Goal: Task Accomplishment & Management: Use online tool/utility

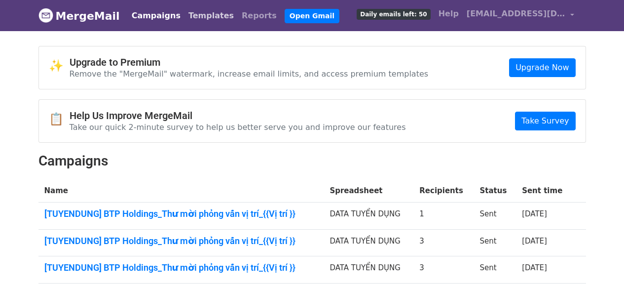
click at [189, 14] on link "Templates" at bounding box center [211, 16] width 53 height 20
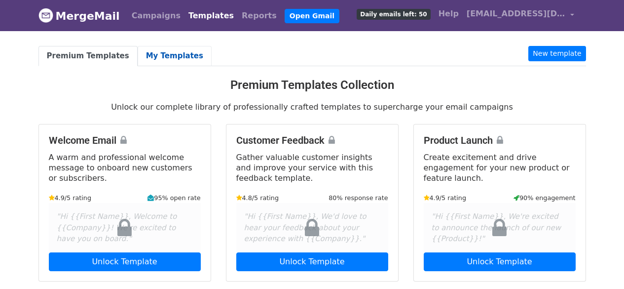
click at [154, 49] on link "My Templates" at bounding box center [175, 56] width 74 height 20
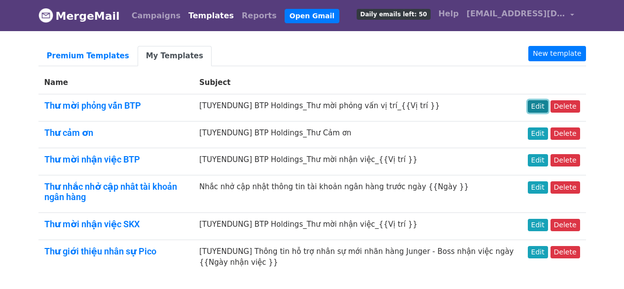
click at [548, 107] on link "Edit" at bounding box center [538, 106] width 20 height 12
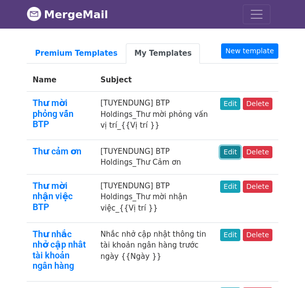
click at [235, 146] on link "Edit" at bounding box center [230, 152] width 20 height 12
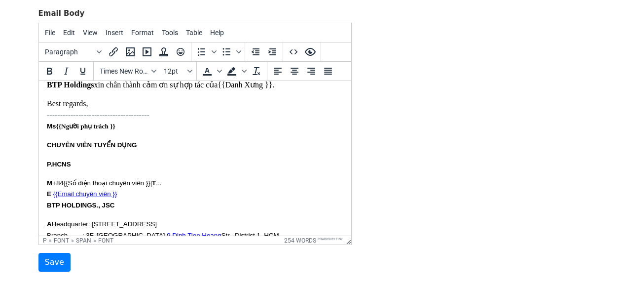
scroll to position [280, 0]
drag, startPoint x: 271, startPoint y: 220, endPoint x: 43, endPoint y: 137, distance: 242.5
click at [43, 137] on html "Thân gửi : {{Danh Xưng }} {{Tên ứng viên }}, Bộ phận Tuyển Dụng BTP Holdings ch…" at bounding box center [194, 36] width 312 height 470
paste body
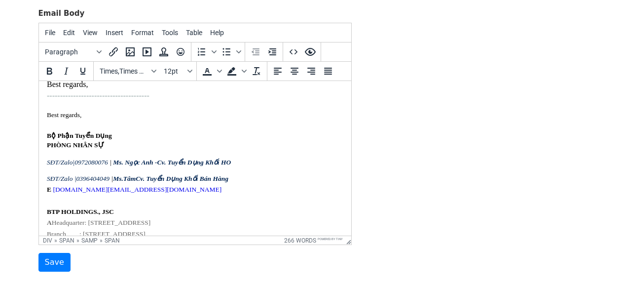
scroll to position [251, 0]
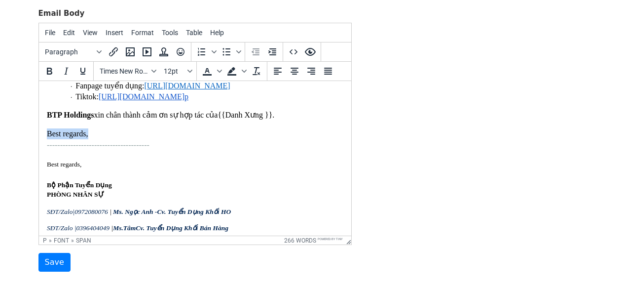
drag, startPoint x: 107, startPoint y: 146, endPoint x: 40, endPoint y: 145, distance: 66.6
click at [40, 145] on html "Thân gửi : {{Danh Xưng }} {{Tên ứng viên }}, Bộ phận Tuyển Dụng BTP Holdings ch…" at bounding box center [194, 118] width 312 height 576
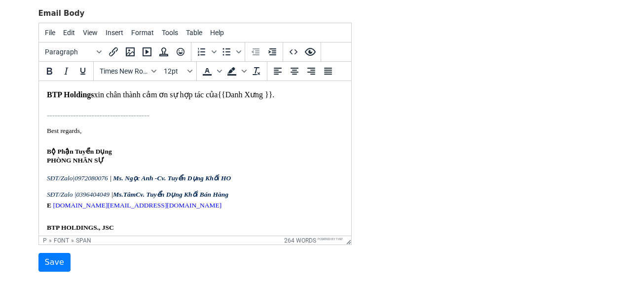
scroll to position [273, 0]
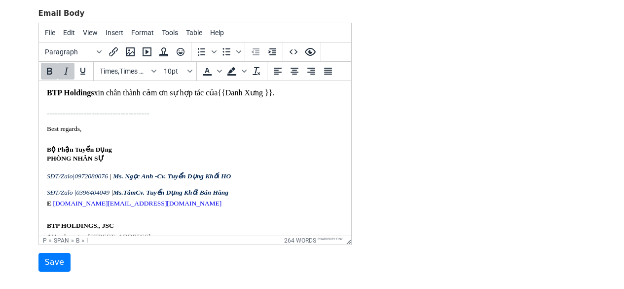
click at [229, 180] on icon "Cv. Tuyển Dụng Khối HO" at bounding box center [193, 175] width 74 height 7
click at [249, 179] on p "SĐT/Zalo | 0972080076 | Ms. Ngọc Anh - Cv. Tuyển Dụng Khối BO" at bounding box center [194, 173] width 297 height 16
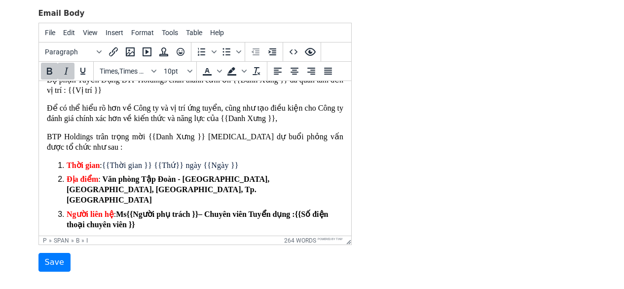
scroll to position [49, 0]
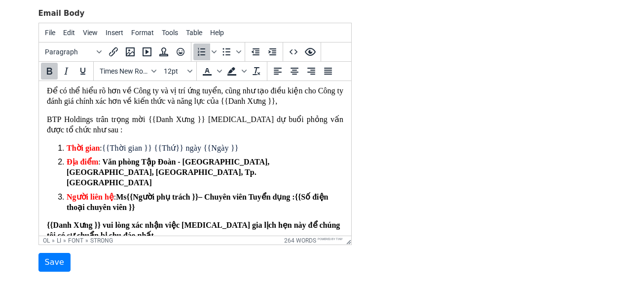
drag, startPoint x: 243, startPoint y: 174, endPoint x: 102, endPoint y: 166, distance: 140.8
click at [102, 166] on li "Địa điểm : Văn phòng Tập Đoàn - Tầng 5, N01-T4, Phú Mỹ Complex, Khu Ngoại Giao …" at bounding box center [204, 172] width 277 height 31
click at [216, 70] on span "Text color" at bounding box center [220, 71] width 8 height 17
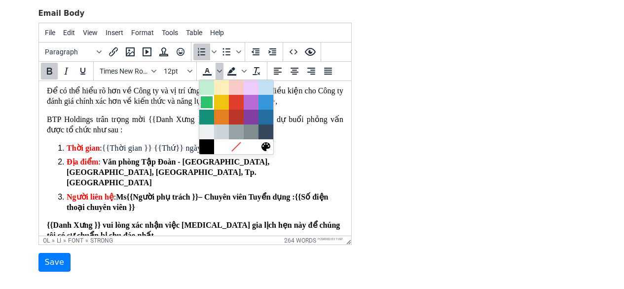
click at [212, 105] on div at bounding box center [207, 102] width 12 height 12
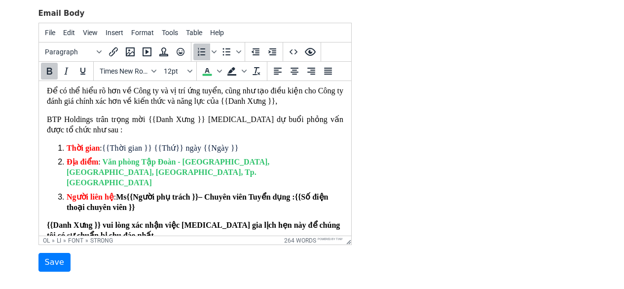
click at [236, 180] on li "Địa điểm : Văn phòng Tập Đoàn - Tầng 5, N01-T4, Phú Mỹ Complex, Khu Ngoại Giao …" at bounding box center [204, 172] width 277 height 31
drag, startPoint x: 240, startPoint y: 181, endPoint x: 103, endPoint y: 169, distance: 138.2
click at [103, 169] on li "Địa điểm : Văn phòng Tập Đoàn - Tầng 5, N01-T4, Phú Mỹ Complex, Khu Ngoại Giao …" at bounding box center [204, 172] width 277 height 31
click at [216, 71] on span "Text color" at bounding box center [220, 71] width 8 height 17
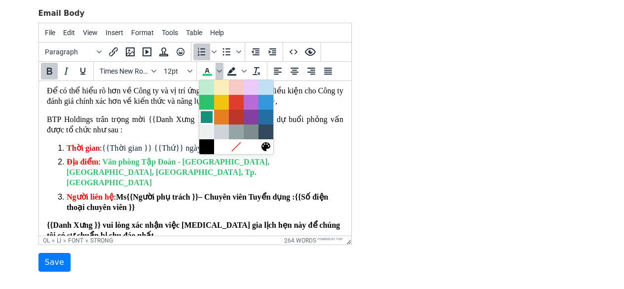
click at [209, 118] on div at bounding box center [207, 117] width 12 height 12
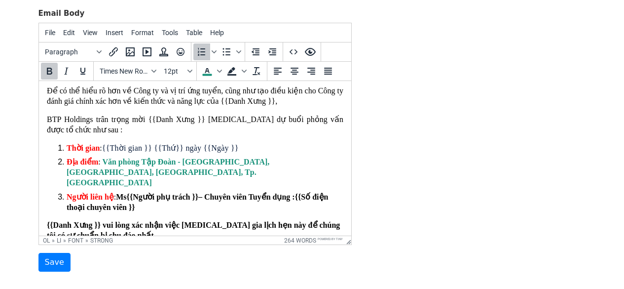
click at [246, 182] on li "Địa điểm : Văn phòng Tập Đoàn - Tầng 5, N01-T4, Phú Mỹ Complex, Khu Ngoại Giao …" at bounding box center [204, 172] width 277 height 31
drag, startPoint x: 250, startPoint y: 176, endPoint x: 104, endPoint y: 168, distance: 146.2
click at [104, 168] on li "Địa điểm : Văn phòng Tập Đoàn - Tầng 5, N01-T4, Phú Mỹ Complex, Khu Ngoại Giao …" at bounding box center [204, 172] width 277 height 31
click at [219, 69] on icon "Text color" at bounding box center [219, 71] width 5 height 5
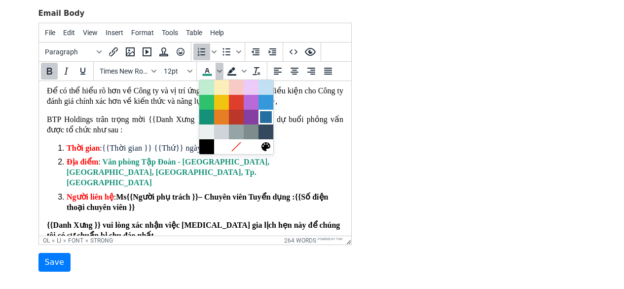
click at [267, 115] on div at bounding box center [266, 117] width 12 height 12
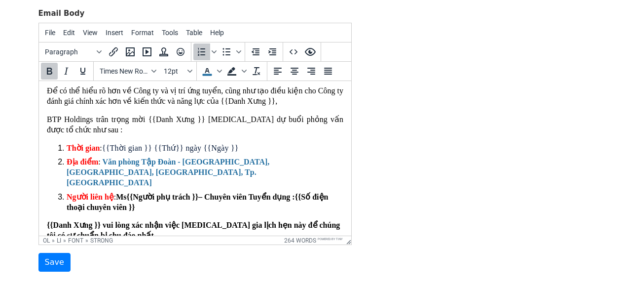
click at [249, 174] on li "Địa điểm : Văn phòng Tập Đoàn - Tầng 5, N01-T4, Phú Mỹ Complex, Khu Ngoại Giao …" at bounding box center [204, 172] width 277 height 31
drag, startPoint x: 251, startPoint y: 174, endPoint x: 104, endPoint y: 164, distance: 147.3
click at [104, 164] on li "Địa điểm : Văn phòng Tập Đoàn - Tầng 5, N01-T4, Phú Mỹ Complex, Khu Ngoại Giao …" at bounding box center [204, 172] width 277 height 31
click at [220, 74] on span "Text color" at bounding box center [220, 71] width 8 height 17
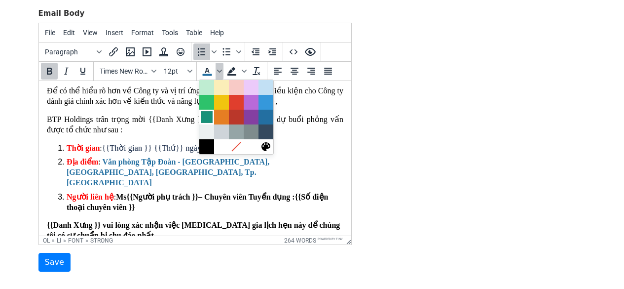
click at [208, 119] on div at bounding box center [207, 117] width 12 height 12
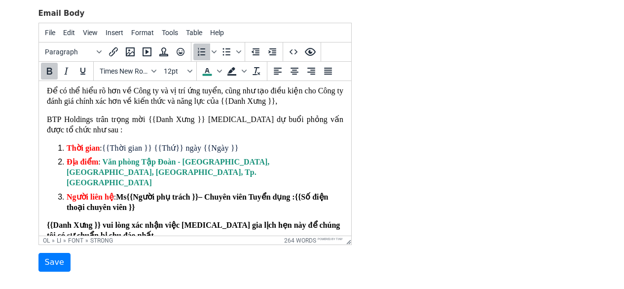
click at [244, 180] on li "Địa điểm : Văn phòng Tập Đoàn - Tầng 5, N01-T4, Phú Mỹ Complex, Khu Ngoại Giao …" at bounding box center [204, 172] width 277 height 31
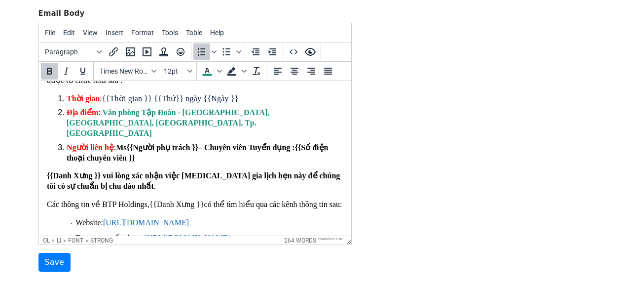
scroll to position [148, 0]
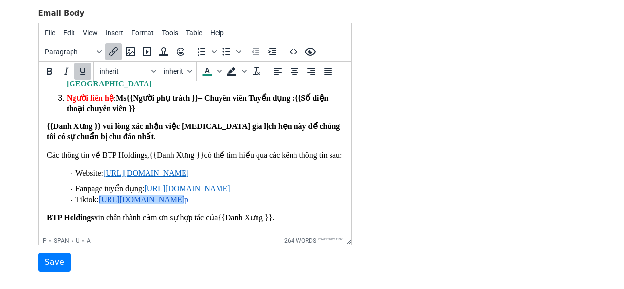
drag, startPoint x: 229, startPoint y: 205, endPoint x: 185, endPoint y: 207, distance: 44.9
click at [185, 205] on p "· Tiktok: https://www.tiktok.com/@chungtolabt p" at bounding box center [206, 199] width 273 height 11
click at [223, 205] on p "· Tiktok: https://www.tiktok.com/@ btpneee" at bounding box center [206, 199] width 273 height 11
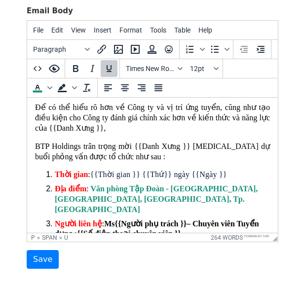
scroll to position [0, 0]
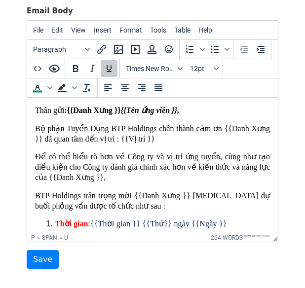
click at [83, 128] on span "Bộ phận Tuyển Dụng BTP Holdings chân thành cảm ơn {{Danh Xưng }} đã quan tâm đế…" at bounding box center [152, 133] width 235 height 19
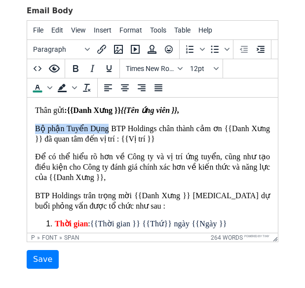
drag, startPoint x: 104, startPoint y: 128, endPoint x: 36, endPoint y: 125, distance: 67.6
click at [36, 125] on span "Bộ phận Tuyển Dụng BTP Holdings chân thành cảm ơn {{Danh Xưng }} đã quan tâm đế…" at bounding box center [152, 133] width 235 height 19
click at [179, 129] on span "Bộ phận Tuyển Dụng BTP Holdings chân thành cảm ơn {{Danh Xưng }} đã quan tâm đế…" at bounding box center [152, 133] width 235 height 19
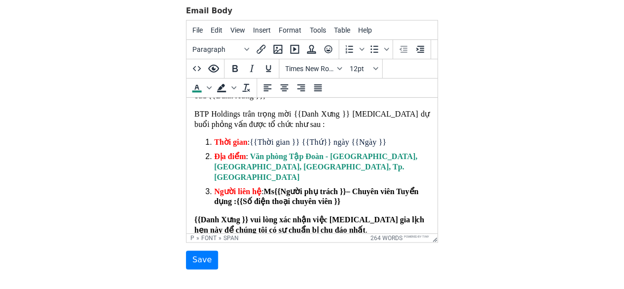
scroll to position [99, 0]
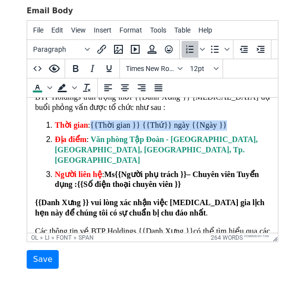
drag, startPoint x: 235, startPoint y: 127, endPoint x: 93, endPoint y: 130, distance: 142.6
click at [93, 130] on li "Thời gian : {{Thời gian }} {{Thứ}} ngày {{Ngày }}" at bounding box center [162, 125] width 215 height 10
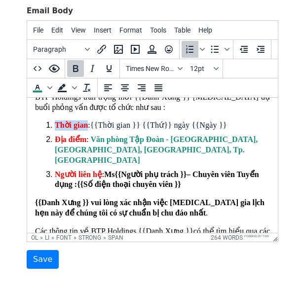
drag, startPoint x: 87, startPoint y: 131, endPoint x: 56, endPoint y: 133, distance: 31.2
click at [56, 129] on font "Thời gian : {{Thời gian }} {{Thứ}} ngày {{Ngày }}" at bounding box center [141, 125] width 172 height 8
click at [39, 96] on span "Text color" at bounding box center [37, 87] width 17 height 17
click at [47, 83] on span "Text color" at bounding box center [50, 87] width 8 height 17
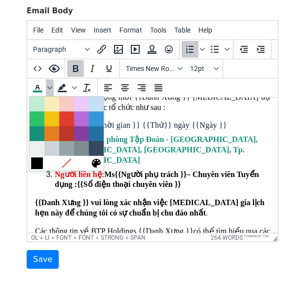
click at [39, 163] on div at bounding box center [37, 163] width 12 height 12
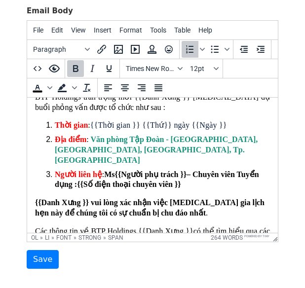
click at [81, 143] on span "Địa điểm" at bounding box center [71, 139] width 32 height 8
drag, startPoint x: 90, startPoint y: 129, endPoint x: 51, endPoint y: 126, distance: 39.1
click at [55, 126] on li "Thời gian : {{Thời gian }} {{Thứ}} ngày {{Ngày }}" at bounding box center [162, 125] width 215 height 10
click at [47, 90] on span "Text color" at bounding box center [50, 87] width 8 height 17
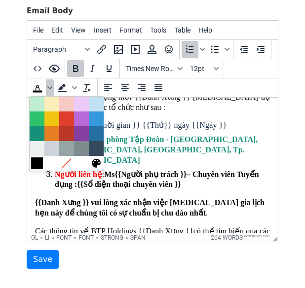
click at [36, 164] on div at bounding box center [37, 163] width 12 height 12
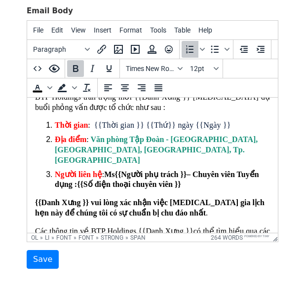
click at [105, 172] on ol "Thời gian : {{Thời gian }} {{Thứ}} ngày {{Ngày }} Địa điểm : Văn phòng Tập Đoàn…" at bounding box center [152, 155] width 235 height 70
drag, startPoint x: 86, startPoint y: 143, endPoint x: 53, endPoint y: 146, distance: 33.1
click at [55, 146] on li "Địa điểm : Văn phòng Tập Đoàn - Tầng 5, N01-T4, Phú Mỹ Complex, Khu Ngoại Giao …" at bounding box center [162, 150] width 215 height 31
click at [75, 89] on icon "Background color" at bounding box center [74, 87] width 5 height 5
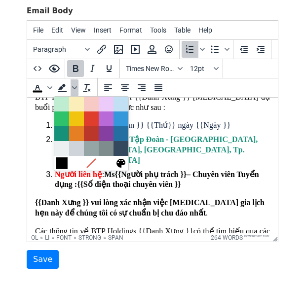
click at [58, 168] on div at bounding box center [62, 163] width 12 height 12
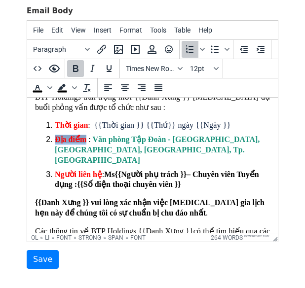
click at [73, 162] on li "Địa điểm : Văn phòng Tập Đoàn - Tầng 5, N01-T4, Phú Mỹ Complex, Khu Ngoại Giao …" at bounding box center [162, 150] width 215 height 31
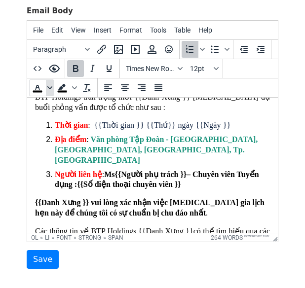
click at [50, 88] on icon "Text color" at bounding box center [49, 87] width 5 height 3
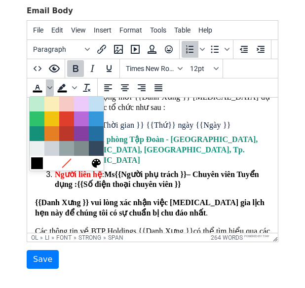
click at [35, 166] on div at bounding box center [37, 163] width 12 height 12
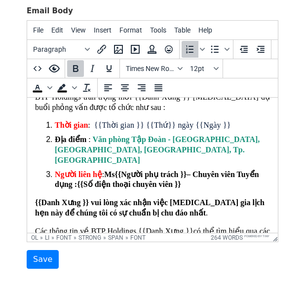
click at [94, 176] on span "Người liên hệ" at bounding box center [78, 174] width 47 height 8
drag, startPoint x: 89, startPoint y: 130, endPoint x: 56, endPoint y: 130, distance: 33.1
click at [56, 129] on font "Thời gian : {{Thời gian }} {{Thứ}} ngày {{Ngày }}" at bounding box center [143, 125] width 176 height 8
click at [50, 94] on span "Text color" at bounding box center [50, 87] width 8 height 17
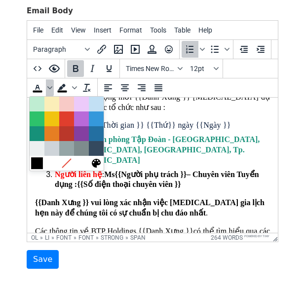
click at [40, 165] on div at bounding box center [37, 163] width 12 height 12
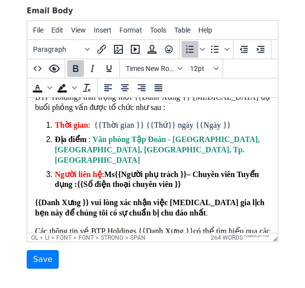
click at [85, 172] on ol "Thời gian : {{Thời gian }} {{Thứ}} ngày {{Ngày }} Địa điểm : Văn phòng Tập Đoàn…" at bounding box center [152, 155] width 235 height 70
drag, startPoint x: 86, startPoint y: 131, endPoint x: 56, endPoint y: 133, distance: 30.1
click at [56, 129] on span "Thời gian" at bounding box center [71, 125] width 33 height 8
click at [42, 91] on icon "Text color" at bounding box center [38, 88] width 12 height 12
click at [88, 171] on ol "Thời gian : {{Thời gian }} {{Thứ}} ngày {{Ngày }} Địa điểm : Văn phòng Tập Đoàn…" at bounding box center [152, 155] width 235 height 70
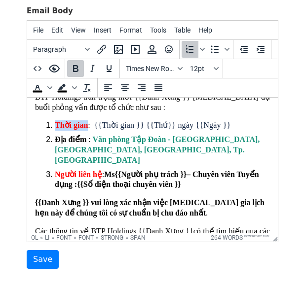
drag, startPoint x: 86, startPoint y: 130, endPoint x: 57, endPoint y: 132, distance: 29.1
click at [57, 129] on span "Thời gian" at bounding box center [71, 125] width 33 height 8
click at [35, 92] on icon "Text color" at bounding box center [37, 91] width 9 height 1
click at [52, 89] on icon "Text color" at bounding box center [49, 87] width 5 height 5
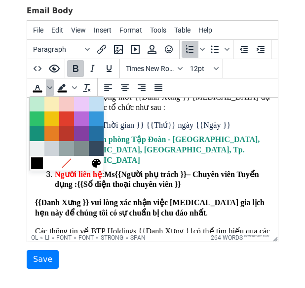
click at [37, 167] on div at bounding box center [37, 163] width 12 height 12
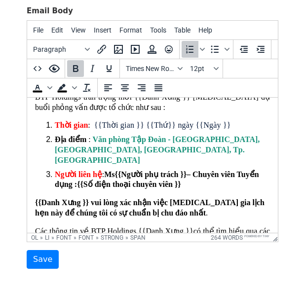
click at [61, 172] on ol "Thời gian : {{Thời gian }} {{Thứ}} ngày {{Ngày }} Địa điểm : Văn phòng Tập Đoàn…" at bounding box center [152, 155] width 235 height 70
drag, startPoint x: 88, startPoint y: 128, endPoint x: 54, endPoint y: 128, distance: 34.0
click at [55, 128] on li "Thời gian : {{Thời gian }} {{Thứ}} ngày {{Ngày }}" at bounding box center [162, 125] width 215 height 10
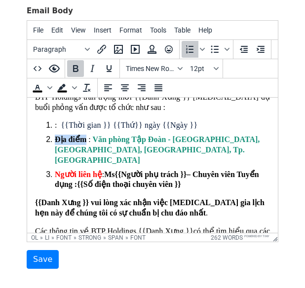
drag, startPoint x: 85, startPoint y: 148, endPoint x: 50, endPoint y: 143, distance: 35.9
click at [55, 143] on li "Địa điểm : Văn phòng Tập Đoàn - Tầng 5, N01-T4, Phú Mỹ Complex, Khu Ngoại Giao …" at bounding box center [162, 150] width 215 height 31
copy font "Địa điểm"
click at [55, 130] on li ": {{Thời gian }} {{Thứ}} ngày {{Ngày }}" at bounding box center [162, 125] width 215 height 10
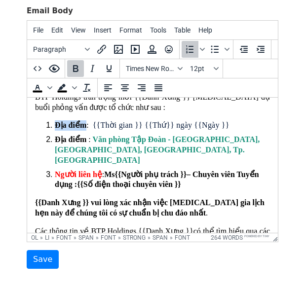
drag, startPoint x: 86, startPoint y: 130, endPoint x: 56, endPoint y: 126, distance: 30.4
click at [56, 126] on font "Địa điểm :" at bounding box center [72, 125] width 34 height 8
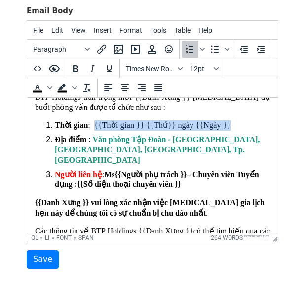
drag, startPoint x: 235, startPoint y: 127, endPoint x: 93, endPoint y: 127, distance: 141.6
click at [94, 128] on li "Thời gian : {{Thời gian }} {{Thứ}} ngày {{Ngày }}" at bounding box center [162, 125] width 215 height 10
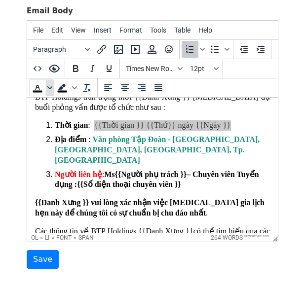
click at [50, 87] on icon "Text color" at bounding box center [49, 87] width 5 height 5
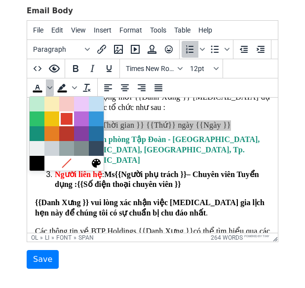
click at [68, 121] on div at bounding box center [67, 119] width 12 height 12
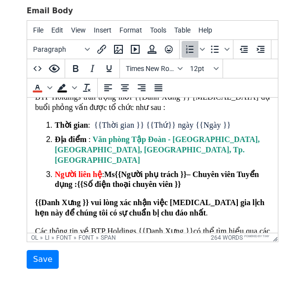
click at [122, 165] on li "Địa điểm : Văn phòng Tập Đoàn - Tầng 5, N01-T4, Phú Mỹ Complex, Khu Ngoại Giao …" at bounding box center [162, 150] width 215 height 31
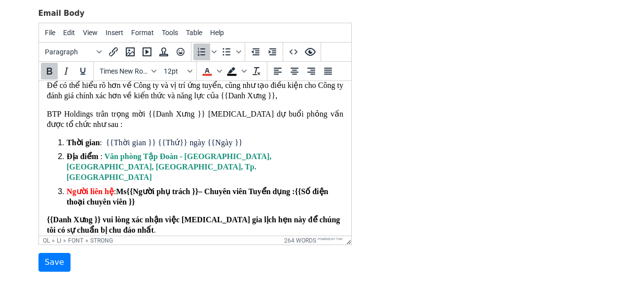
scroll to position [54, 0]
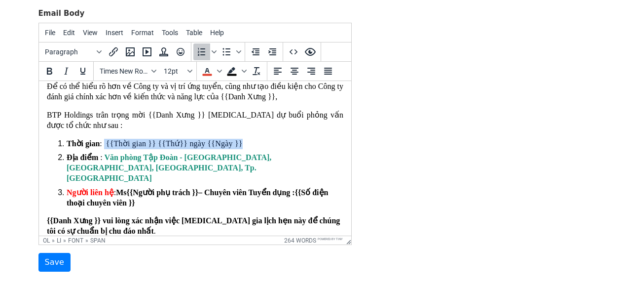
drag, startPoint x: 249, startPoint y: 149, endPoint x: 104, endPoint y: 148, distance: 145.1
click at [104, 148] on li "Thời gian : {{Thời gian }} {{Thứ}} ngày {{Ngày }}" at bounding box center [204, 144] width 277 height 10
click at [222, 74] on span "Text color" at bounding box center [220, 71] width 8 height 17
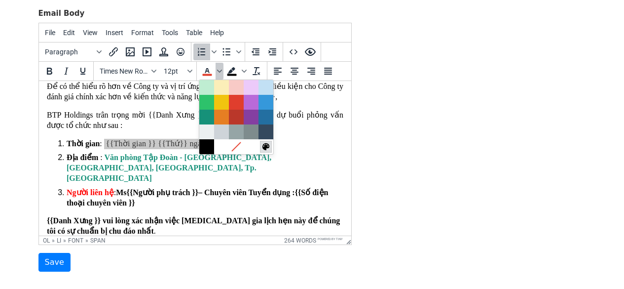
click at [268, 149] on icon at bounding box center [265, 146] width 9 height 9
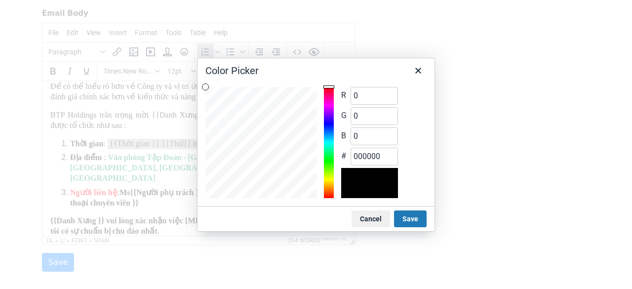
type input "245"
type input "17"
type input "f51111"
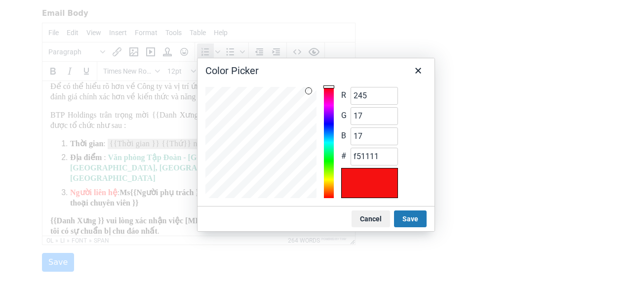
type input "15"
type input "f50f0f"
type input "247"
type input "10"
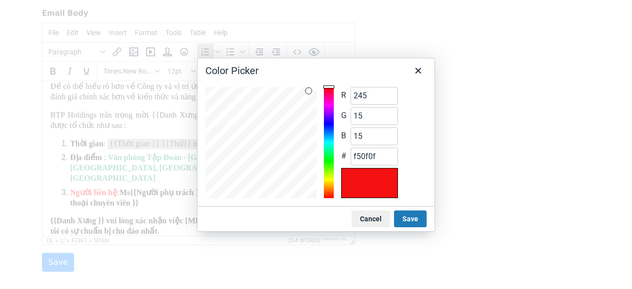
type input "10"
type input "f70a0a"
type input "248"
type input "7"
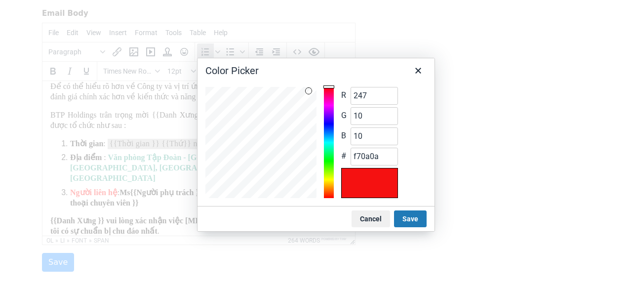
type input "f80707"
type input "251"
type input "3"
type input "fb0303"
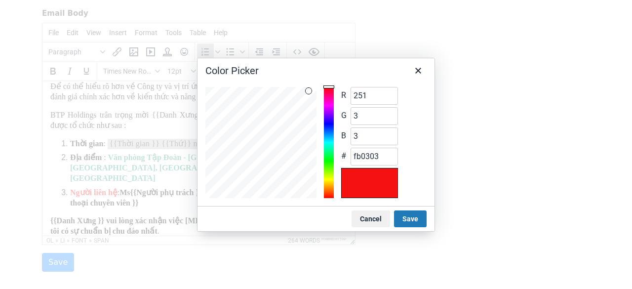
type input "252"
type input "1"
type input "fc0101"
type input "0"
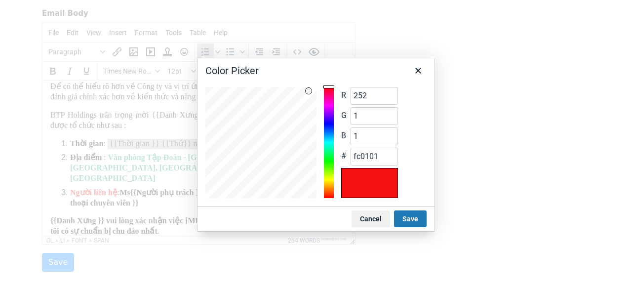
type input "0"
type input "fc0000"
type input "253"
type input "fd0000"
type input "254"
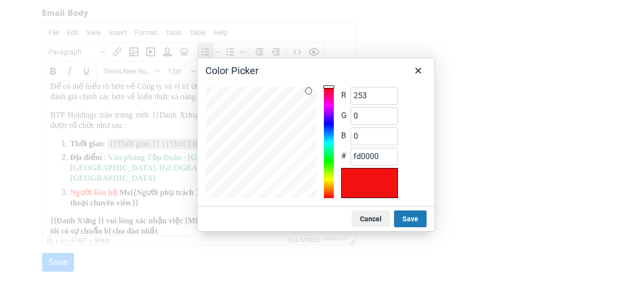
type input "fe0000"
type input "255"
type input "ff0000"
click at [336, 80] on div "R 255 Range 0 to 255 G 0 Range 0 to 255 B 0 Range 0 to 255 # ff0000" at bounding box center [315, 142] width 237 height 127
click at [416, 220] on button "Save" at bounding box center [410, 218] width 33 height 17
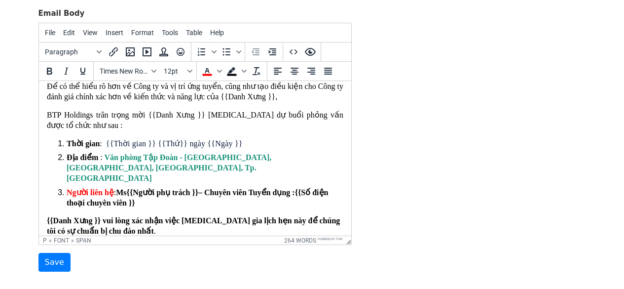
click at [265, 124] on p "BTP Holdings trân trọng mời {{Danh Xưng }} [MEDICAL_DATA] dự buổi phỏng vấn đượ…" at bounding box center [194, 120] width 297 height 21
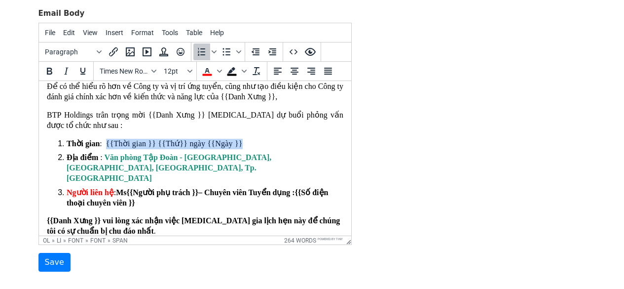
drag, startPoint x: 254, startPoint y: 145, endPoint x: 106, endPoint y: 149, distance: 148.1
click at [106, 149] on li "Thời gian : {{Thời gian }} {{Thứ}} ngày {{Ngày }}" at bounding box center [204, 144] width 277 height 10
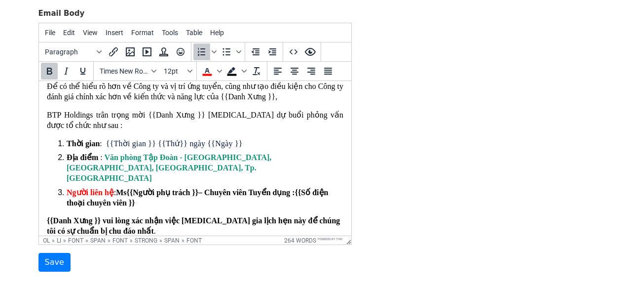
click at [88, 148] on font "Thời gian" at bounding box center [82, 143] width 33 height 8
click at [86, 167] on li "Địa điểm : Văn phòng Tập Đoàn - Tầng 5, N01-T4, Phú Mỹ Complex, Khu Ngoại Giao …" at bounding box center [204, 167] width 277 height 31
drag, startPoint x: 112, startPoint y: 187, endPoint x: 65, endPoint y: 188, distance: 46.9
click at [66, 188] on li "Người liên hệ : Ms {{Người phụ trách }} – Chuyên viên Tuyển dụng : {{Số điện th…" at bounding box center [204, 197] width 277 height 21
click at [219, 73] on icon "Text color" at bounding box center [219, 71] width 5 height 5
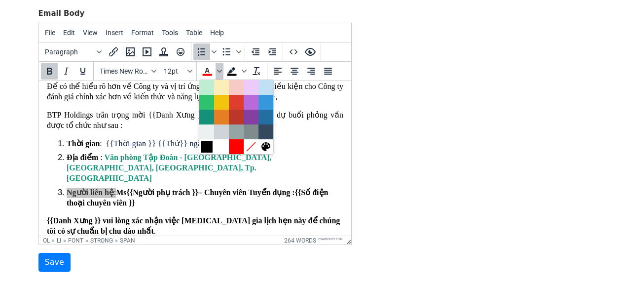
click at [205, 149] on div at bounding box center [207, 147] width 12 height 12
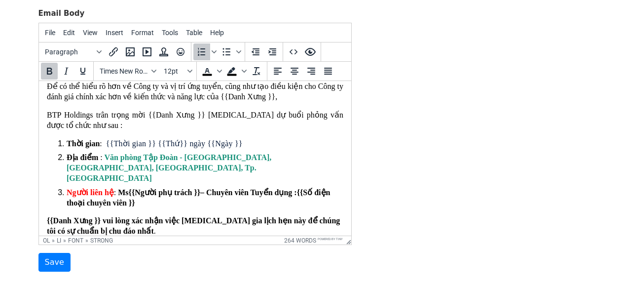
click at [212, 166] on li "Địa điểm : Văn phòng Tập Đoàn - Tầng 5, N01-T4, Phú Mỹ Complex, Khu Ngoại Giao …" at bounding box center [204, 167] width 277 height 31
drag, startPoint x: 110, startPoint y: 188, endPoint x: 69, endPoint y: 188, distance: 41.0
click at [69, 188] on span "Người liên hệ" at bounding box center [89, 192] width 47 height 8
click at [222, 73] on icon "Text color" at bounding box center [219, 71] width 5 height 5
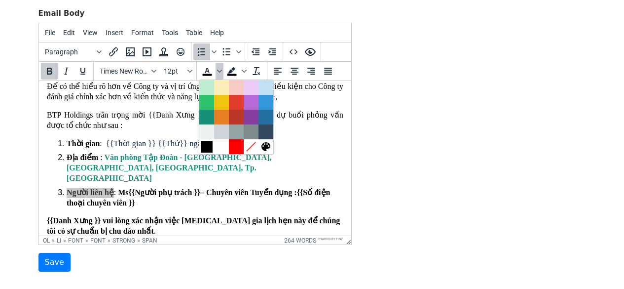
click at [206, 145] on div at bounding box center [207, 147] width 12 height 12
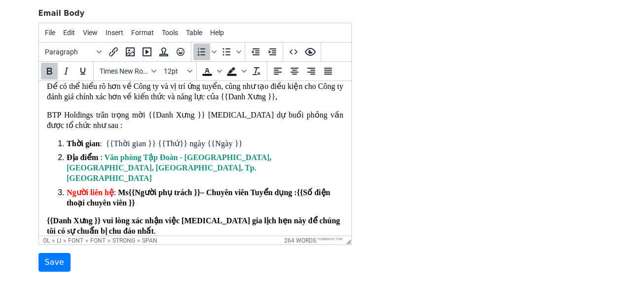
click at [205, 145] on span "{{Thời gian }} {{Thứ}} ngày {{Ngày }}" at bounding box center [174, 143] width 137 height 8
click at [114, 216] on p "{{Danh Xưng }} vui lòng xác nhận việc tham gia lịch hẹn này để chúng tôi có sự …" at bounding box center [194, 226] width 297 height 21
click at [107, 189] on span "Người liên hệ" at bounding box center [89, 192] width 47 height 8
click at [113, 188] on span ": Ms" at bounding box center [120, 192] width 15 height 8
drag, startPoint x: 112, startPoint y: 188, endPoint x: 64, endPoint y: 190, distance: 47.4
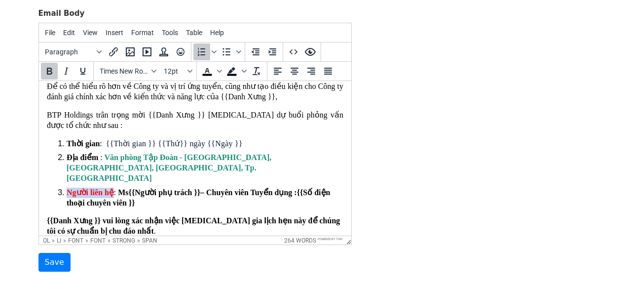
click at [66, 190] on li "Người liên hệ : Ms {{Người phụ trách }} – Chuyên viên Tuyển dụng : {{Số điện th…" at bounding box center [204, 197] width 277 height 21
drag, startPoint x: 96, startPoint y: 159, endPoint x: 68, endPoint y: 164, distance: 29.0
click at [68, 161] on span "Địa điểm" at bounding box center [83, 157] width 34 height 8
copy font "Địa điểm"
drag, startPoint x: 67, startPoint y: 190, endPoint x: 111, endPoint y: 187, distance: 44.0
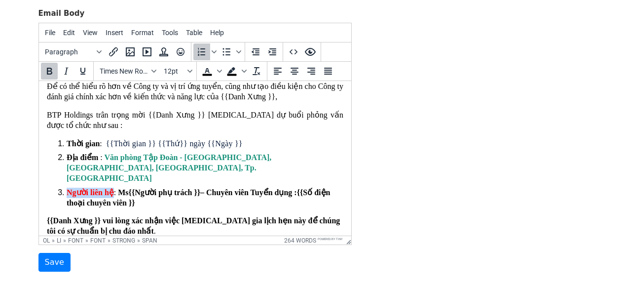
click at [111, 188] on font "Người liên hệ : Ms {{Người phụ trách }} – Chuyên viên Tuyển dụng :" at bounding box center [181, 192] width 230 height 8
copy span "Người liên hệ"
drag, startPoint x: 68, startPoint y: 161, endPoint x: 97, endPoint y: 161, distance: 29.1
click at [97, 161] on li "Địa điểm : Văn phòng Tập Đoàn - Tầng 5, N01-T4, Phú Mỹ Complex, Khu Ngoại Giao …" at bounding box center [204, 167] width 277 height 31
copy font "Địa điểm"
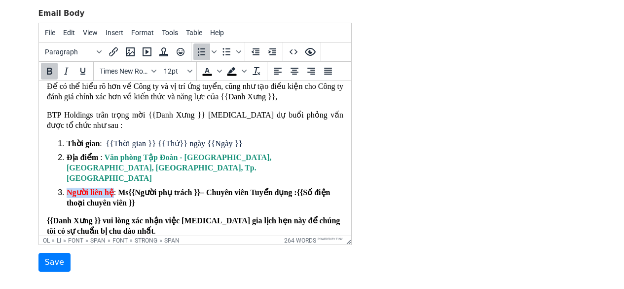
drag, startPoint x: 67, startPoint y: 186, endPoint x: 111, endPoint y: 190, distance: 44.1
click at [111, 190] on font "Người liên hệ :" at bounding box center [90, 192] width 49 height 8
drag, startPoint x: 96, startPoint y: 187, endPoint x: 67, endPoint y: 189, distance: 29.2
click at [67, 189] on font "Địa điểm" at bounding box center [82, 192] width 32 height 8
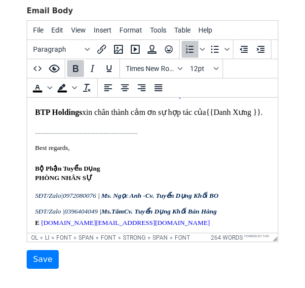
scroll to position [290, 0]
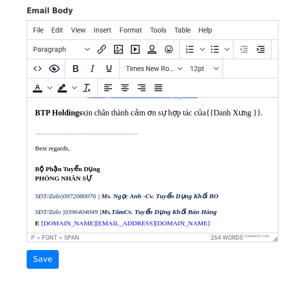
click at [190, 117] on span "xin chân thành cảm ơn sự hợp tác của" at bounding box center [144, 113] width 124 height 8
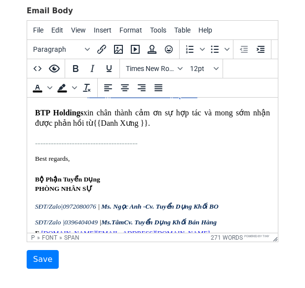
click at [169, 140] on p "BTP Holdings xin chân thành cảm ơn sự hợp tác và mong sớm nhận được phản hồi từ…" at bounding box center [152, 128] width 235 height 41
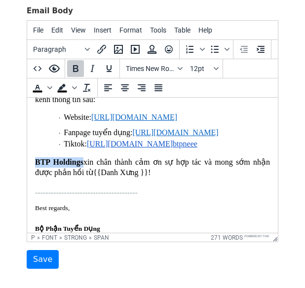
drag, startPoint x: 83, startPoint y: 183, endPoint x: 33, endPoint y: 184, distance: 50.3
click at [33, 184] on html "Thân gửi : {{Danh Xưng }} {{Tên ứng viên }}, Bộ phận Tuyển Dụng BTP Holdings ch…" at bounding box center [152, 154] width 251 height 594
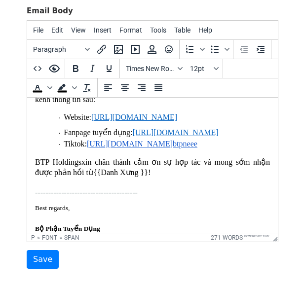
click at [112, 177] on span "xin chân thành cảm ơn sự hợp tác và mong sớm nhận được phản hồi từ" at bounding box center [152, 167] width 235 height 19
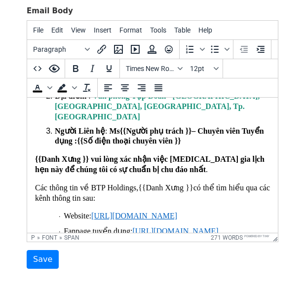
scroll to position [93, 0]
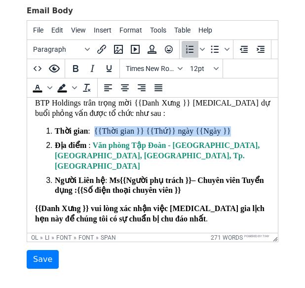
drag, startPoint x: 94, startPoint y: 138, endPoint x: 236, endPoint y: 138, distance: 142.1
click at [236, 137] on li "Thời gian : {{Thời gian }} {{Thứ}} ngày {{Ngày }}" at bounding box center [162, 131] width 215 height 10
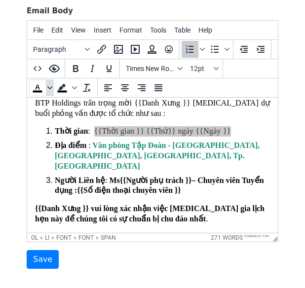
click at [51, 87] on icon "Text color" at bounding box center [49, 87] width 5 height 5
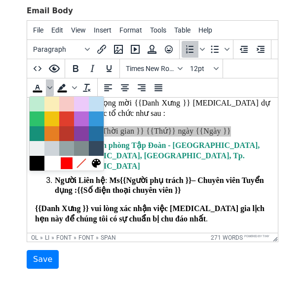
click at [65, 164] on div at bounding box center [67, 163] width 12 height 12
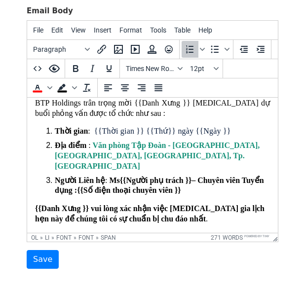
click at [65, 163] on strong "Văn phòng Tập Đoàn - [GEOGRAPHIC_DATA], [GEOGRAPHIC_DATA], [GEOGRAPHIC_DATA], T…" at bounding box center [157, 155] width 205 height 29
click at [113, 149] on strong "Văn phòng Tập Đoàn - [GEOGRAPHIC_DATA], [GEOGRAPHIC_DATA], [GEOGRAPHIC_DATA], T…" at bounding box center [157, 155] width 205 height 29
click at [160, 135] on span "{{Thời gian }} {{Thứ}} ngày {{Ngày }}" at bounding box center [162, 131] width 137 height 8
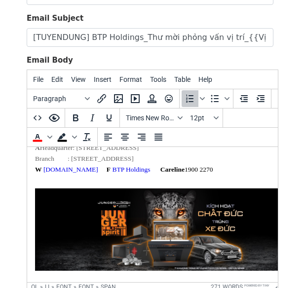
scroll to position [209, 0]
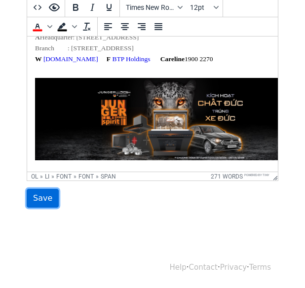
click at [39, 201] on input "Save" at bounding box center [43, 198] width 32 height 19
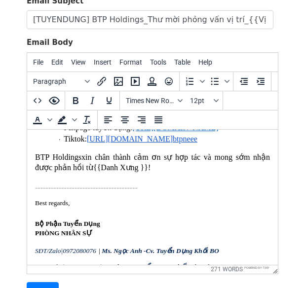
scroll to position [345, 0]
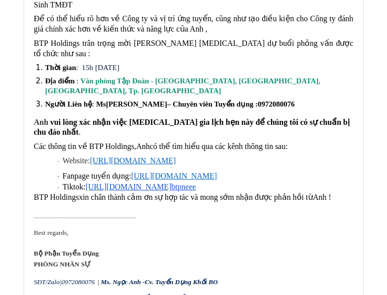
scroll to position [197, 0]
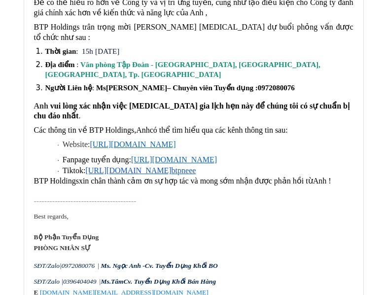
drag, startPoint x: 175, startPoint y: 41, endPoint x: 83, endPoint y: 41, distance: 91.8
click at [83, 47] on li "Thời gian : 15h Thứ 4 ngày 24/09/2025" at bounding box center [199, 52] width 308 height 10
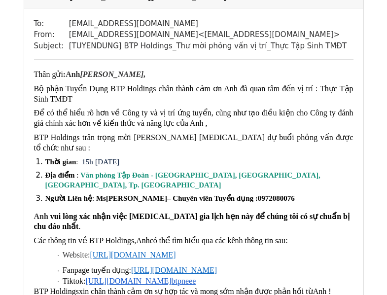
scroll to position [99, 0]
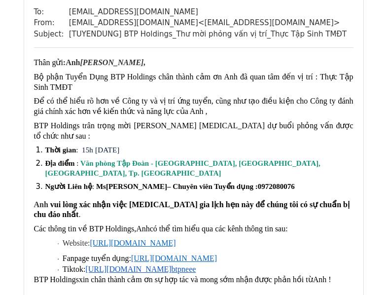
click at [237, 165] on li "Địa điểm : Văn phòng Tập Đoàn - Tầng 5, N01-T4, Phú Mỹ Complex, Khu Ngoại Giao …" at bounding box center [199, 168] width 308 height 19
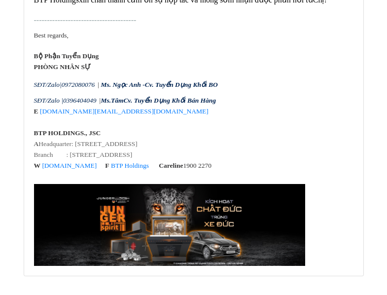
scroll to position [930, 0]
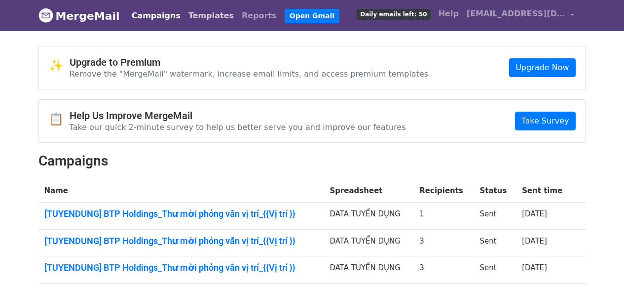
click at [194, 14] on link "Templates" at bounding box center [211, 16] width 53 height 20
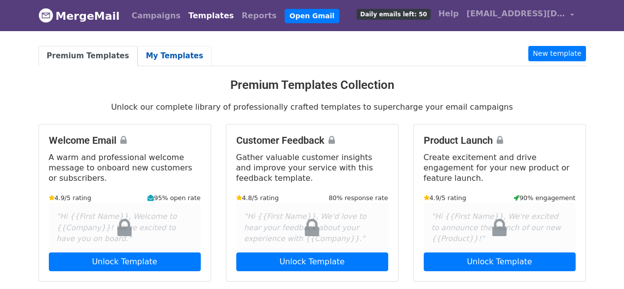
click at [157, 52] on link "My Templates" at bounding box center [175, 56] width 74 height 20
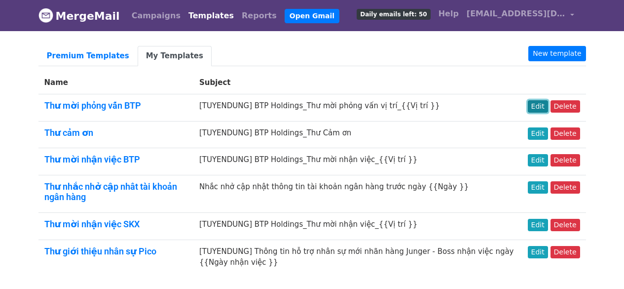
click at [541, 105] on link "Edit" at bounding box center [538, 106] width 20 height 12
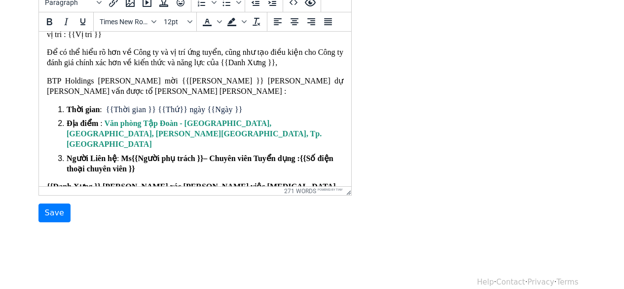
scroll to position [99, 0]
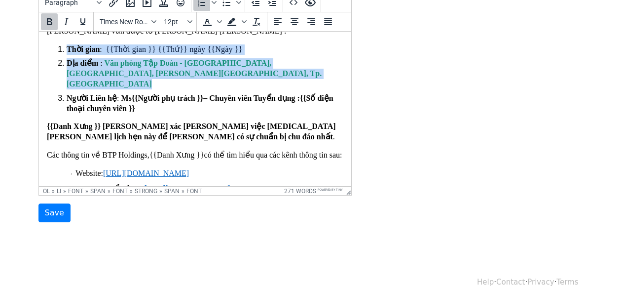
drag, startPoint x: 63, startPoint y: 94, endPoint x: 56, endPoint y: 56, distance: 38.5
click at [56, 56] on ol "Thời gian : {{Thời gian }} {{Thứ}} ngày {{Ngày }} Địa điểm : Văn phòng Tập Đoàn…" at bounding box center [194, 79] width 297 height 70
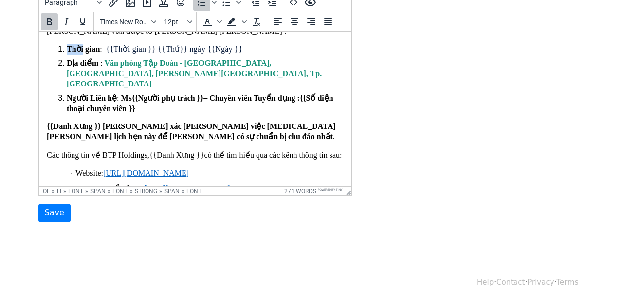
click at [61, 55] on ol "Thời gian : {{Thời gian }} {{Thứ}} ngày {{Ngày }} Địa điểm : Văn phòng Tập Đoàn…" at bounding box center [194, 79] width 297 height 70
click at [66, 55] on li "Thời gian : {{Thời gian }} {{Thứ}} ngày {{Ngày }}" at bounding box center [204, 49] width 277 height 10
drag, startPoint x: 100, startPoint y: 52, endPoint x: 64, endPoint y: 52, distance: 36.0
click at [66, 52] on li "Thời gian : {{Thời gian }} {{Thứ}} ngày {{Ngày }}" at bounding box center [204, 49] width 277 height 10
click at [210, 23] on icon "Text color" at bounding box center [207, 22] width 12 height 12
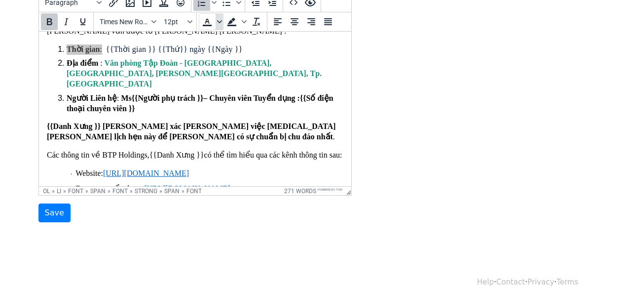
click at [218, 20] on icon "Text color" at bounding box center [219, 21] width 5 height 5
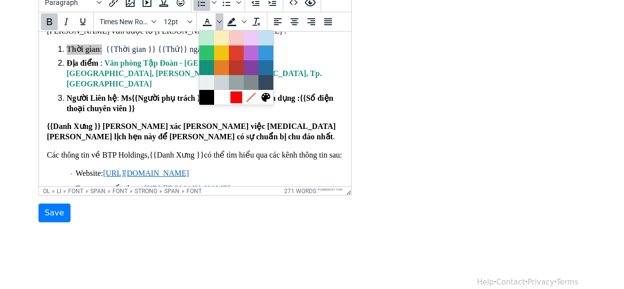
click at [231, 98] on div at bounding box center [236, 97] width 12 height 12
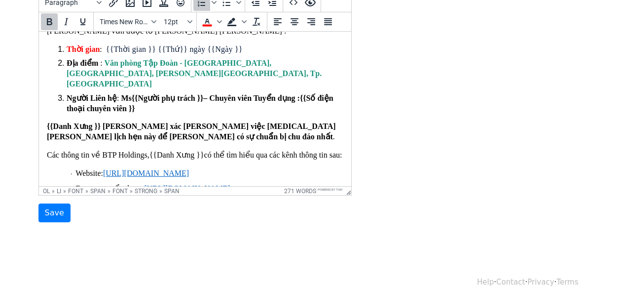
click at [187, 110] on body "Thân gửi : {{Danh Xưng }} {{Tên ứng viên }}, Bộ phận Tuyển Dụng BTP Holdings ch…" at bounding box center [194, 219] width 297 height 557
drag, startPoint x: 97, startPoint y: 66, endPoint x: 68, endPoint y: 66, distance: 29.1
click at [68, 66] on span "Địa điểm" at bounding box center [83, 63] width 34 height 8
drag, startPoint x: 68, startPoint y: 66, endPoint x: 98, endPoint y: 66, distance: 30.1
click at [98, 66] on font "Địa điểm :" at bounding box center [84, 63] width 37 height 8
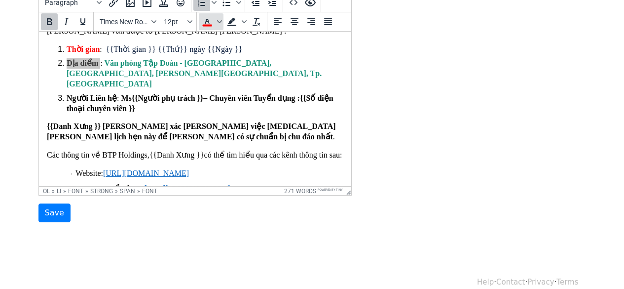
click at [205, 25] on icon "Text color" at bounding box center [207, 25] width 9 height 1
click at [145, 94] on strong "{{Người phụ trách }}" at bounding box center [167, 98] width 72 height 8
drag, startPoint x: 66, startPoint y: 93, endPoint x: 116, endPoint y: 92, distance: 50.3
click at [116, 94] on span "Người Liên hệ : Ms" at bounding box center [98, 98] width 65 height 8
click at [213, 18] on span "Text color" at bounding box center [207, 21] width 17 height 17
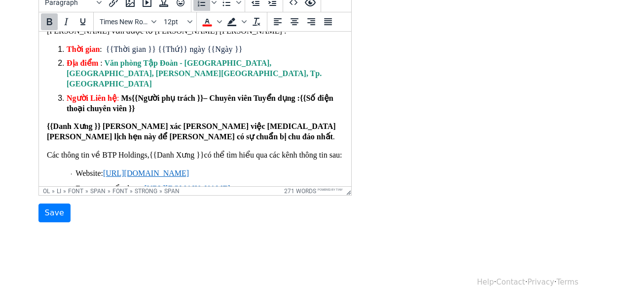
click at [185, 110] on body "Thân gửi : {{Danh Xưng }} {{Tên ứng viên }}, Bộ phận Tuyển Dụng BTP Holdings ch…" at bounding box center [194, 219] width 297 height 557
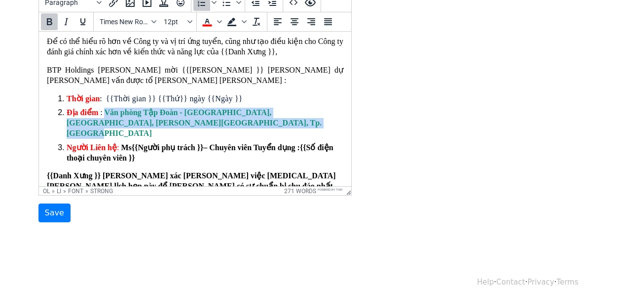
drag, startPoint x: 244, startPoint y: 126, endPoint x: 104, endPoint y: 115, distance: 140.1
click at [104, 115] on li "Địa điểm : Văn phòng Tập Đoàn - Tầng 5, N01-T4, Phú Mỹ Complex, Khu Ngoại Giao …" at bounding box center [204, 123] width 277 height 31
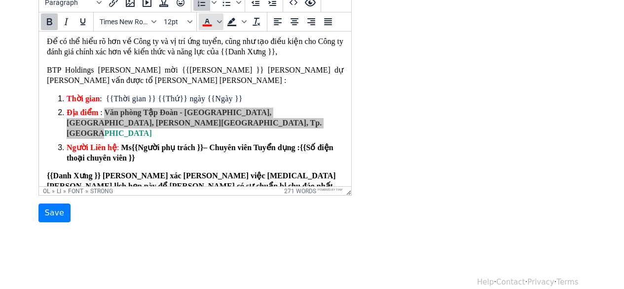
click at [214, 19] on span "Text color" at bounding box center [207, 21] width 17 height 17
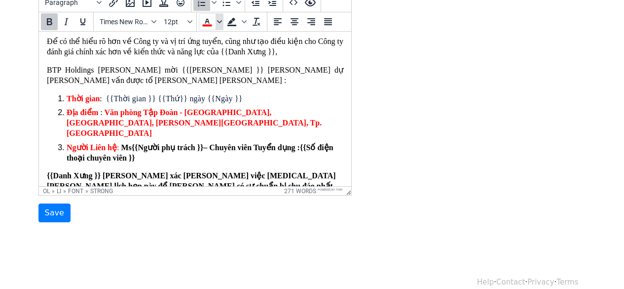
click at [217, 19] on icon "Text color" at bounding box center [219, 21] width 5 height 5
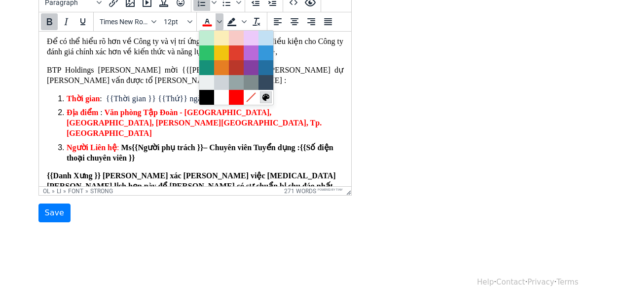
click at [266, 98] on icon at bounding box center [265, 97] width 7 height 7
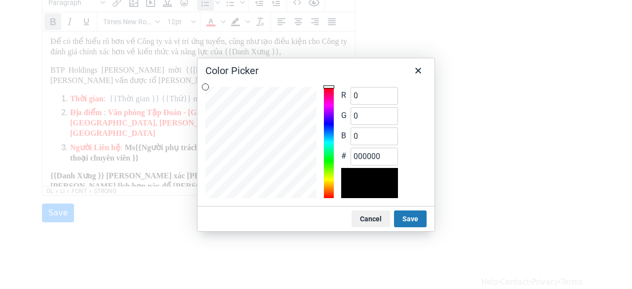
type input "255"
type input "126"
type input "00ff7e"
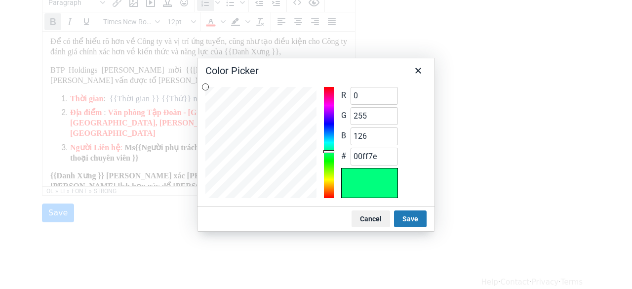
type input "133"
type input "00ff85"
type input "139"
type input "00ff8b"
type input "146"
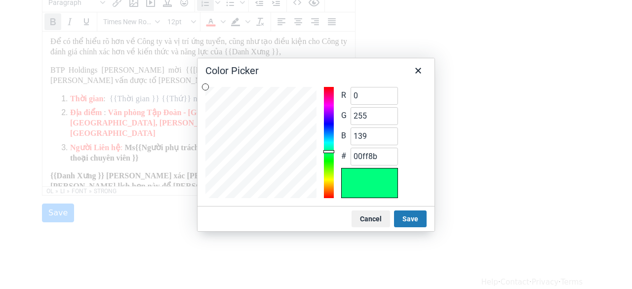
type input "00ff92"
type input "139"
type input "00ff8b"
type input "133"
type input "00ff85"
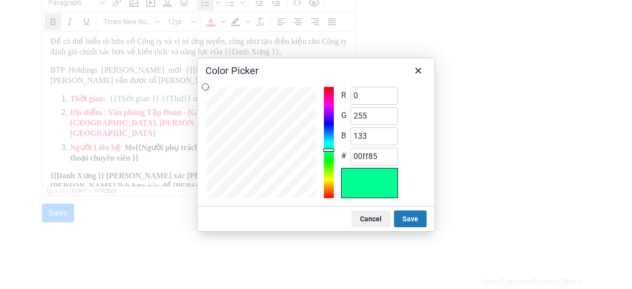
type input "126"
type input "00ff7e"
type input "112"
type input "00ff70"
type input "105"
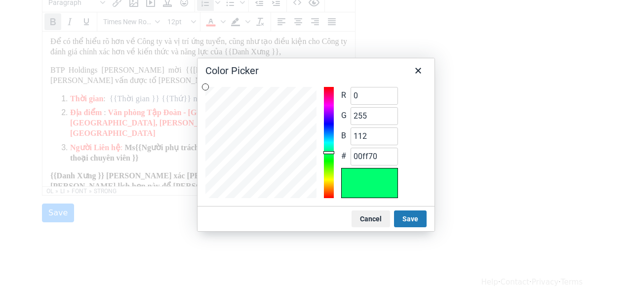
type input "00ff69"
type input "92"
type input "00ff5c"
type input "85"
type input "00ff55"
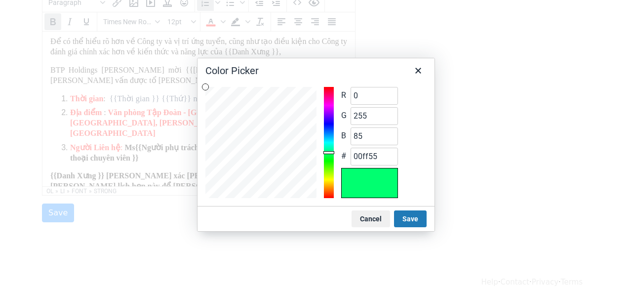
type input "78"
type input "00ff4e"
type input "71"
type input "00ff47"
type input "65"
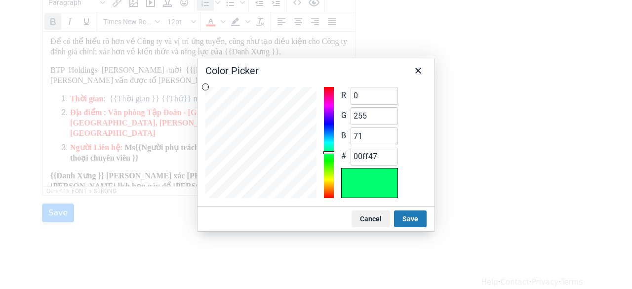
type input "00ff41"
type input "58"
type input "00ff3a"
type input "44"
type input "00ff2c"
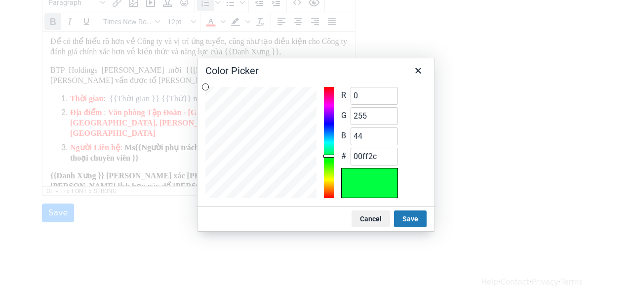
type input "31"
type input "00ff1f"
type input "24"
type input "00ff18"
type input "10"
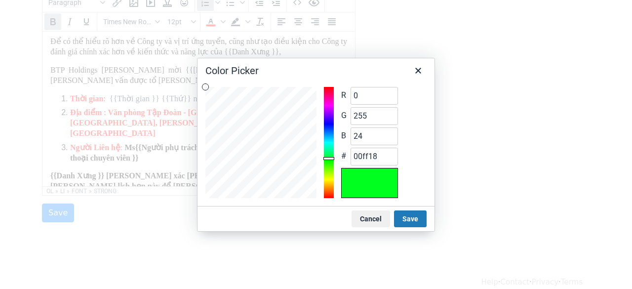
type input "00ff0a"
type input "3"
type input "00ff03"
type input "10"
type input "0"
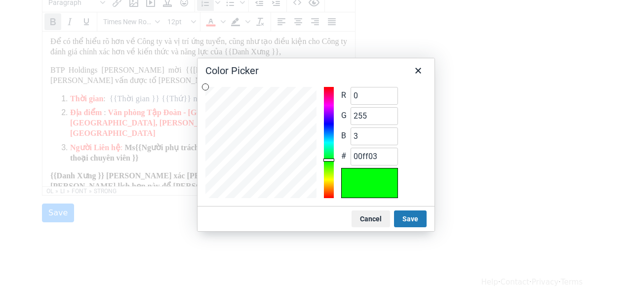
type input "0aff00"
type input "17"
type input "11ff00"
drag, startPoint x: 331, startPoint y: 151, endPoint x: 328, endPoint y: 162, distance: 10.7
click at [328, 162] on div at bounding box center [329, 142] width 10 height 111
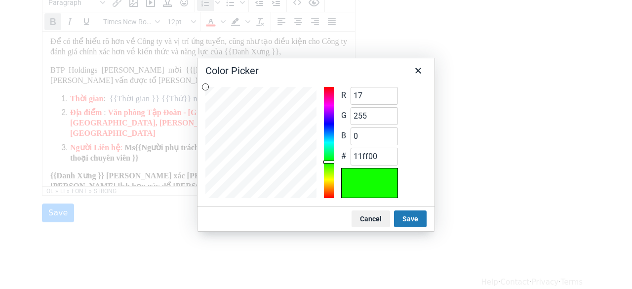
type input "50"
type input "148"
type input "43"
type input "32942b"
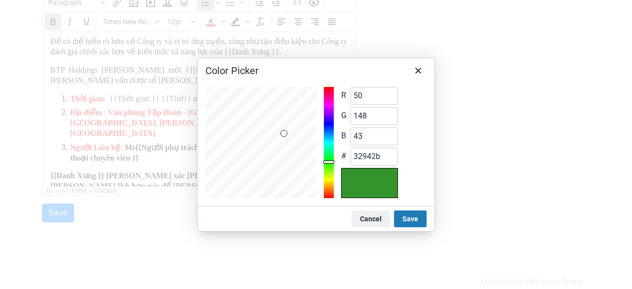
type input "149"
type input "32952b"
type input "150"
type input "32962b"
type input "151"
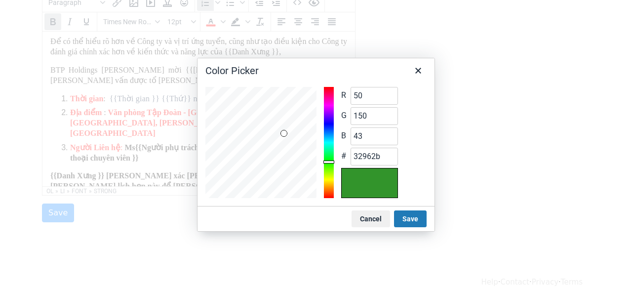
type input "42"
type input "32972a"
type input "49"
type input "152"
type input "41"
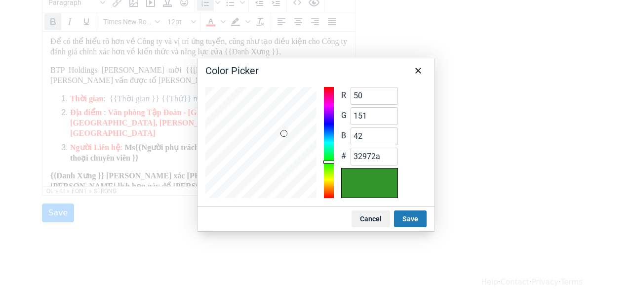
type input "319829"
type input "48"
type input "309829"
type input "155"
type input "309b29"
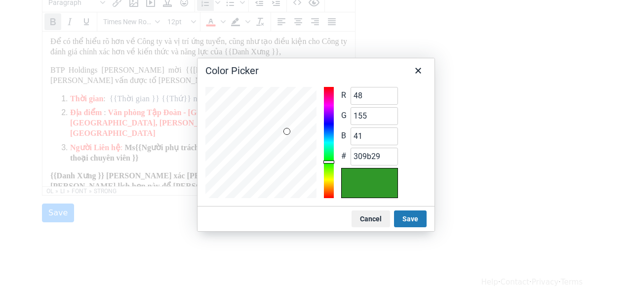
type input "51"
type input "165"
type input "43"
type input "33a52b"
type input "56"
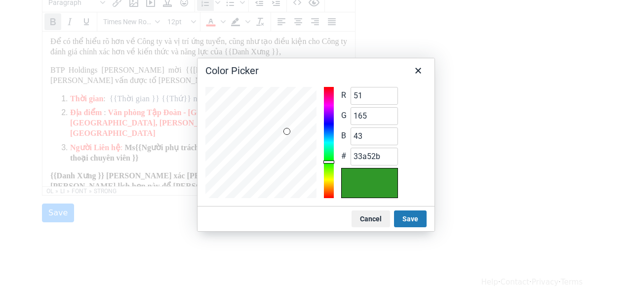
type input "175"
type input "47"
type input "38af2f"
type input "57"
type input "177"
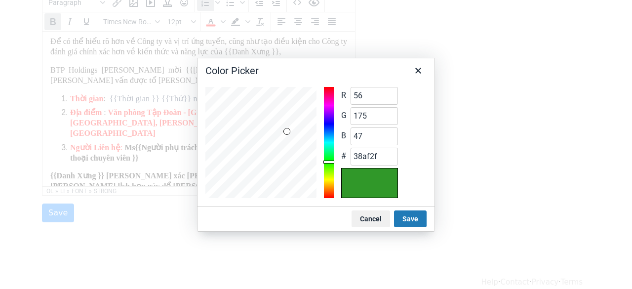
type input "49"
type input "39b131"
type input "59"
type input "180"
type input "50"
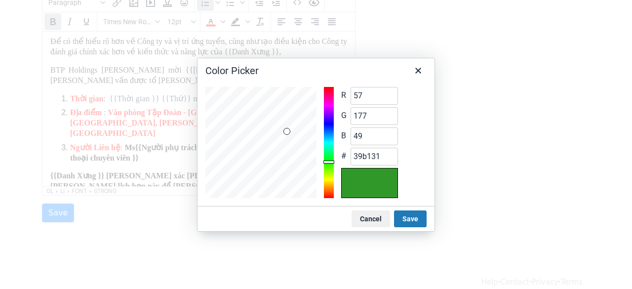
type input "3bb432"
type input "60"
type input "181"
type input "51"
type input "3cb533"
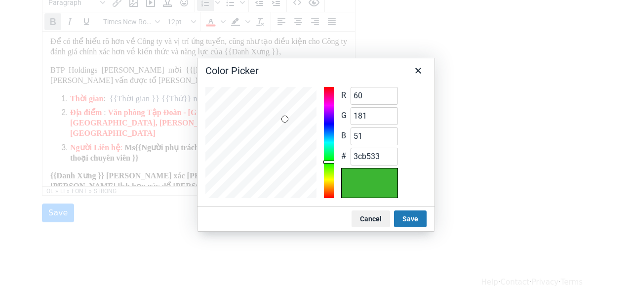
type input "182"
type input "52"
type input "3cb634"
type input "62"
type input "183"
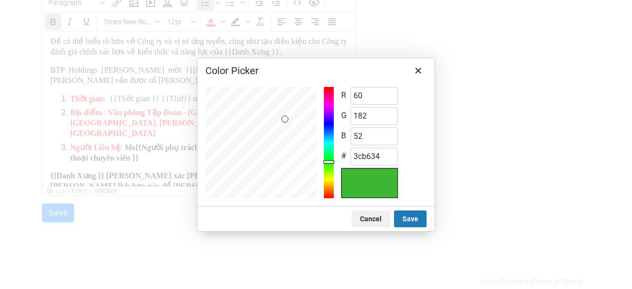
type input "53"
type input "3eb735"
type input "64"
type input "186"
type input "56"
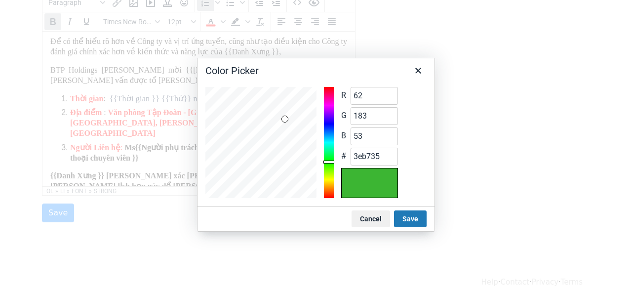
type input "40ba38"
type input "65"
type input "188"
type input "41bc38"
type input "66"
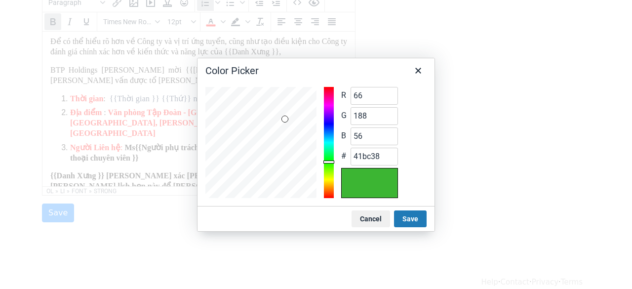
type input "189"
type input "57"
type input "42bd39"
type input "67"
type input "191"
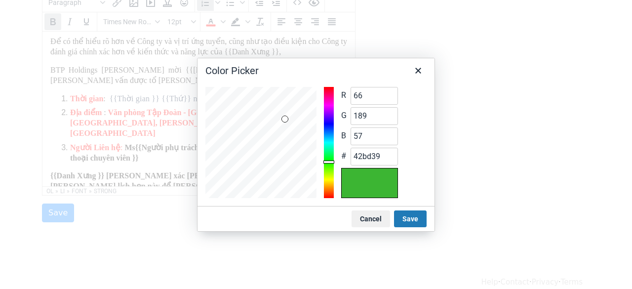
type input "59"
type input "43bf3b"
type input "69"
type input "193"
type input "60"
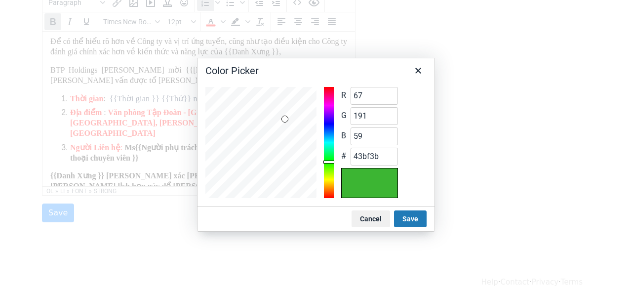
type input "45c13c"
type input "70"
type input "194"
type input "61"
type input "46c23d"
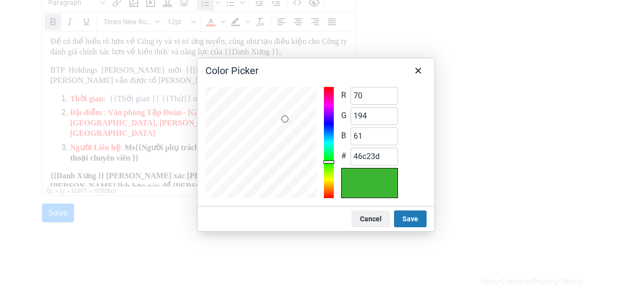
type input "73"
type input "197"
type input "64"
type input "49c540"
type input "198"
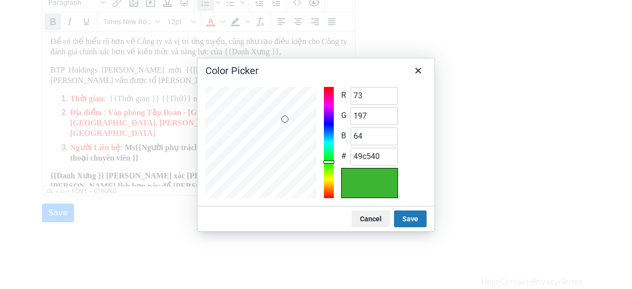
type input "49c640"
type input "75"
type input "199"
type input "66"
type input "4bc742"
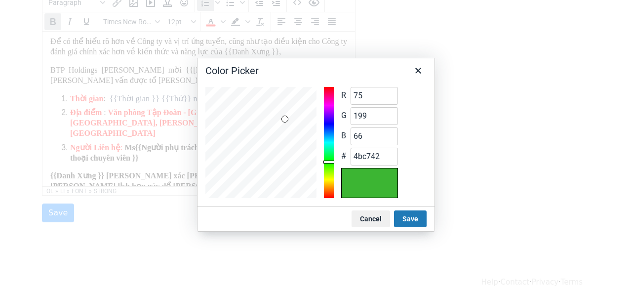
type input "76"
type input "200"
type input "68"
type input "4cc844"
type input "77"
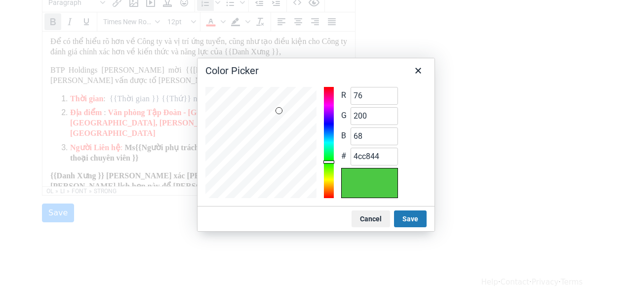
type input "201"
type input "4dc944"
click at [279, 110] on div at bounding box center [260, 142] width 111 height 111
type input "3"
type input "255"
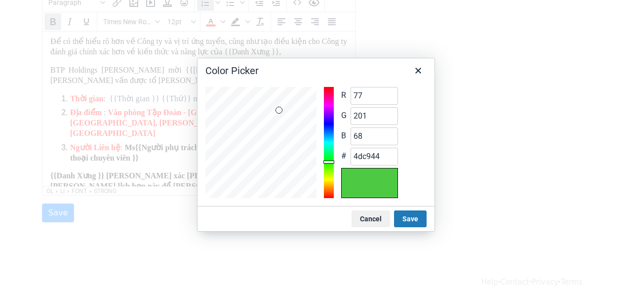
type input "0"
type input "03ff00"
type input "0"
type input "17"
type input "00ff11"
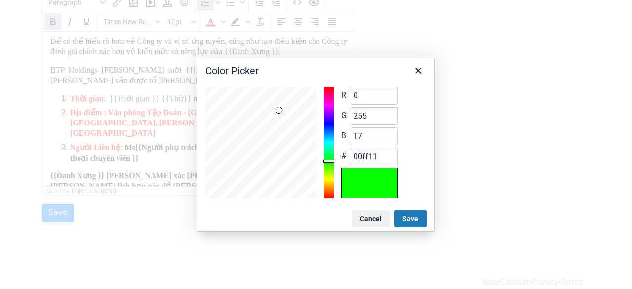
type input "31"
type input "00ff1f"
type input "37"
type input "00ff25"
type input "44"
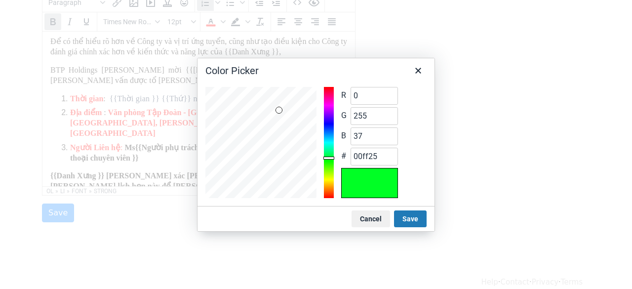
type input "00ff2c"
type input "51"
type input "00ff33"
type input "65"
type input "00ff41"
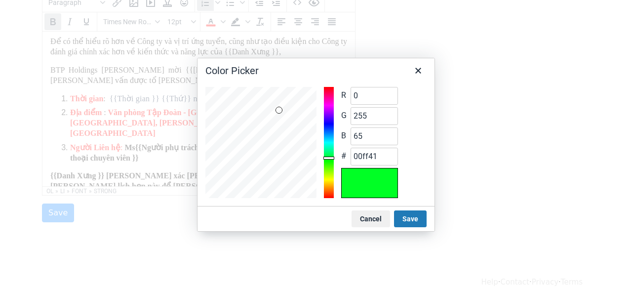
type input "71"
type input "00ff47"
type input "78"
type input "00ff4e"
type input "85"
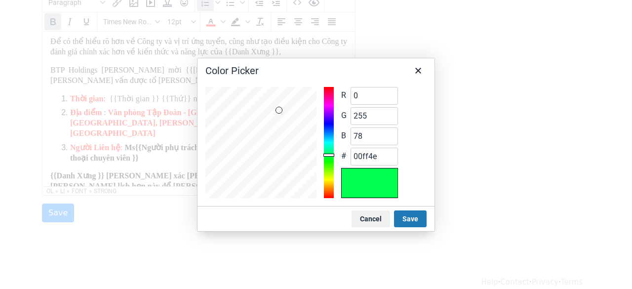
type input "00ff55"
type input "92"
type input "00ff5c"
type input "99"
type input "00ff63"
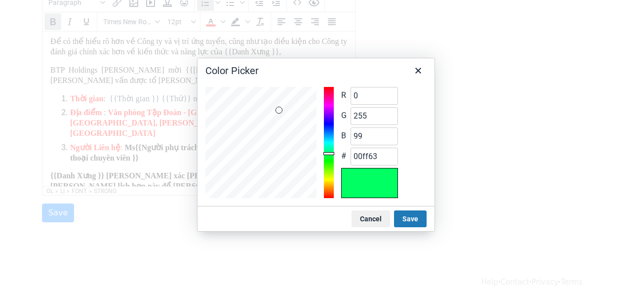
type input "92"
type input "00ff5c"
type input "58"
type input "00ff3a"
type input "51"
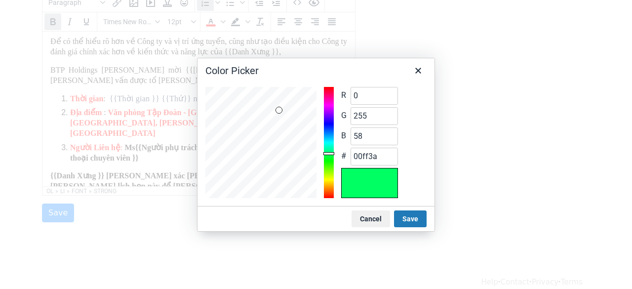
type input "00ff33"
type input "31"
type input "00ff1f"
type input "17"
type input "00ff11"
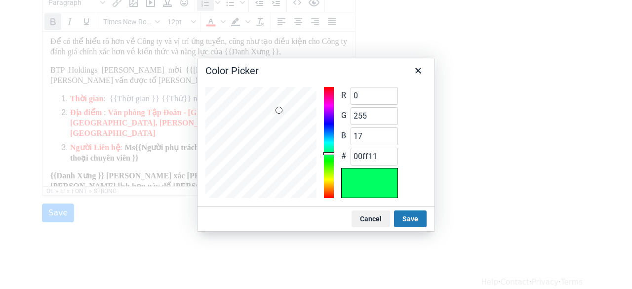
type input "10"
type input "00ff0a"
type input "3"
type input "00ff03"
type input "3"
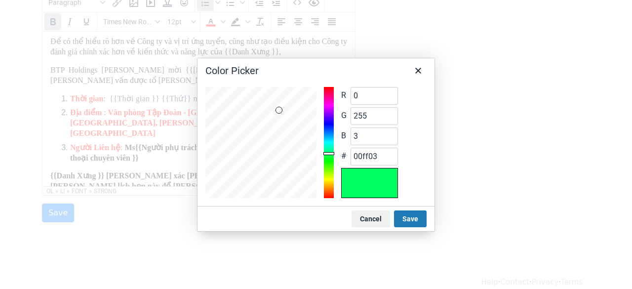
type input "0"
type input "03ff00"
type input "10"
type input "0aff00"
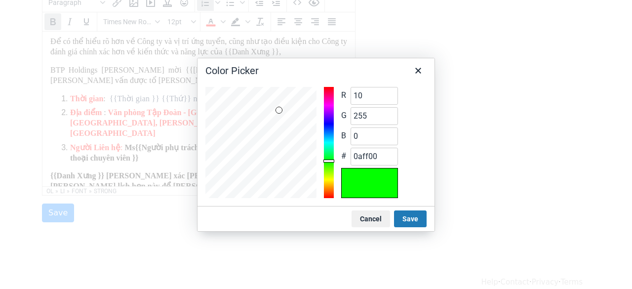
type input "24"
type input "18ff00"
type input "31"
type input "1fff00"
type input "44"
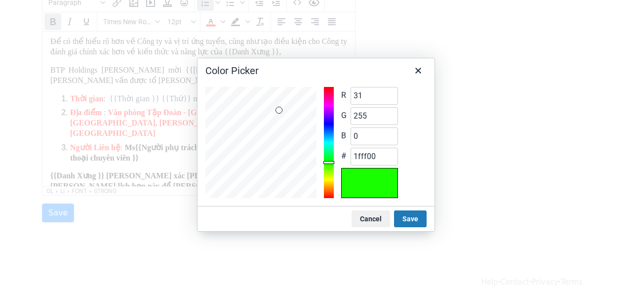
type input "2cff00"
type input "51"
type input "33ff00"
type input "58"
type input "3aff00"
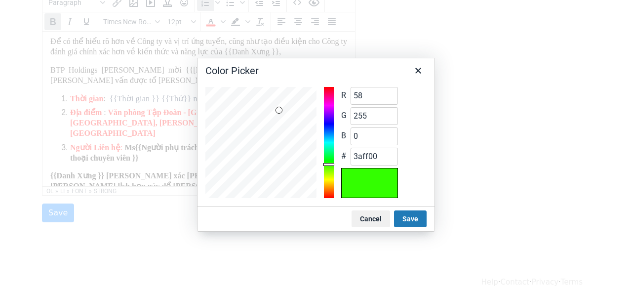
type input "44"
type input "2cff00"
type input "24"
type input "18ff00"
type input "17"
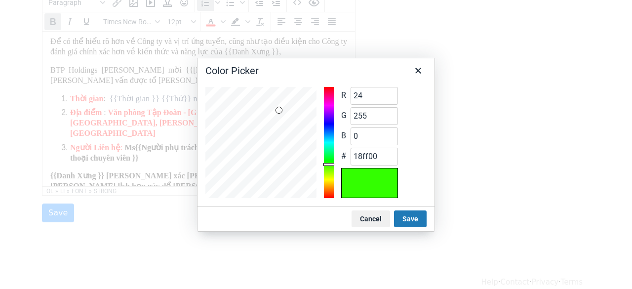
type input "11ff00"
type input "10"
type input "0aff00"
type input "3"
type input "03ff00"
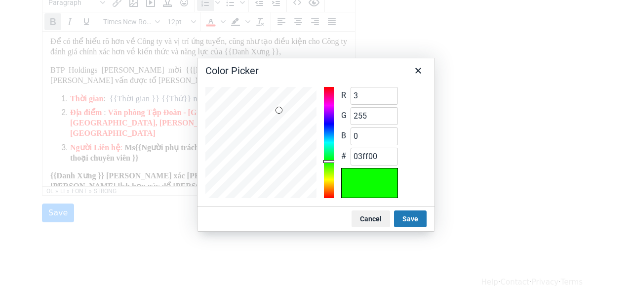
type input "0"
type input "3"
drag, startPoint x: 328, startPoint y: 161, endPoint x: 319, endPoint y: 151, distance: 12.9
click at [330, 155] on div at bounding box center [328, 156] width 11 height 3
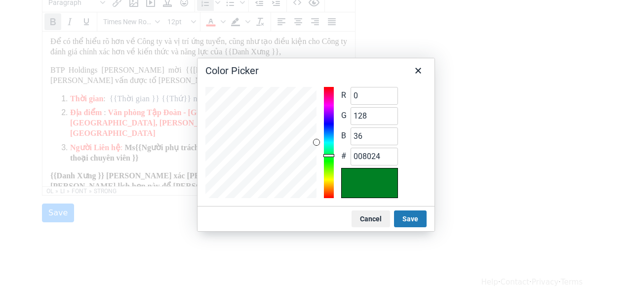
click at [316, 142] on div at bounding box center [260, 142] width 111 height 111
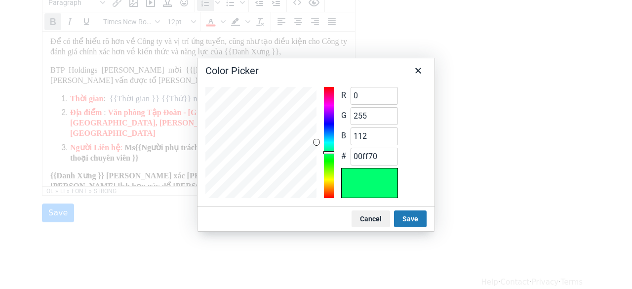
click at [333, 152] on div at bounding box center [329, 142] width 10 height 111
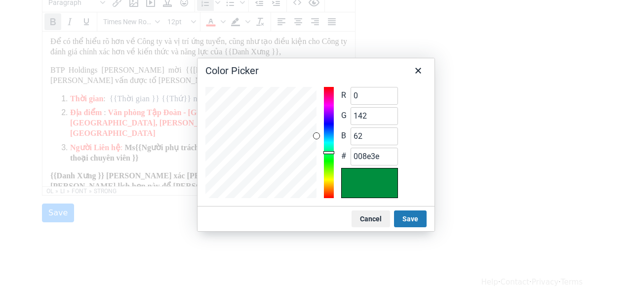
click at [316, 136] on div at bounding box center [260, 142] width 111 height 111
drag, startPoint x: 326, startPoint y: 156, endPoint x: 330, endPoint y: 151, distance: 5.9
click at [330, 151] on div at bounding box center [329, 142] width 10 height 111
click at [315, 123] on div at bounding box center [260, 142] width 111 height 111
drag, startPoint x: 315, startPoint y: 124, endPoint x: 358, endPoint y: 160, distance: 56.4
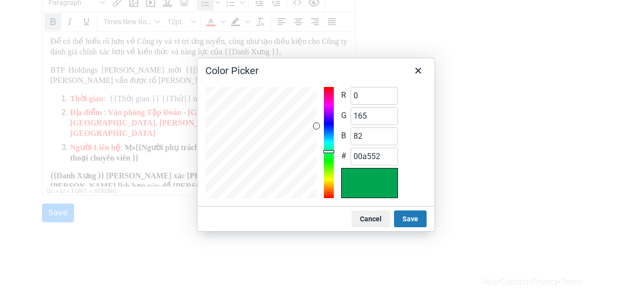
click at [327, 126] on div "R 0 Range 0 to 255 G 165 Range 0 to 255 B 82 Range 0 to 255 # 00a552" at bounding box center [315, 142] width 221 height 111
click at [400, 217] on button "Save" at bounding box center [410, 218] width 33 height 17
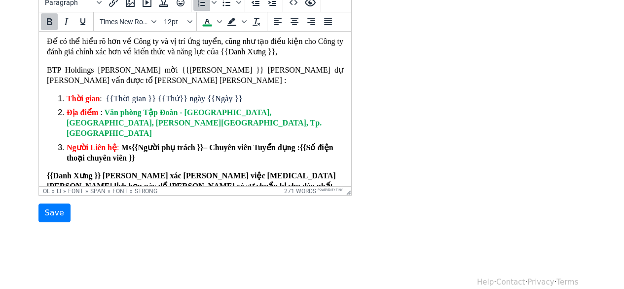
click at [301, 134] on ol "Thời gian : {{Thời gian }} {{Thứ}} ngày {{Ngày }} Địa điểm : Văn phòng Tập Đoàn…" at bounding box center [194, 129] width 297 height 70
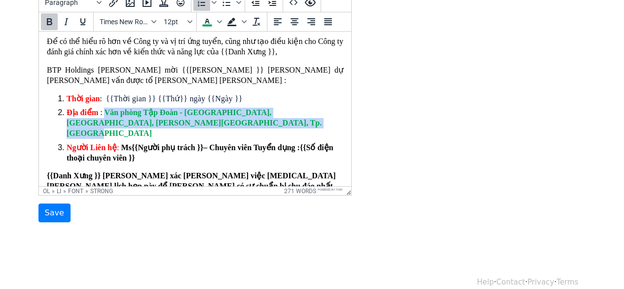
drag, startPoint x: 255, startPoint y: 126, endPoint x: 104, endPoint y: 110, distance: 151.9
click at [104, 110] on ol "Thời gian : {{Thời gian }} {{Thứ}} ngày {{Ngày }} Địa điểm : Văn phòng Tập Đoàn…" at bounding box center [194, 129] width 297 height 70
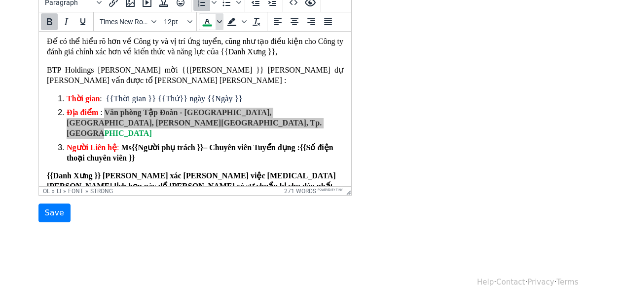
click at [218, 25] on span "Text color" at bounding box center [220, 21] width 8 height 17
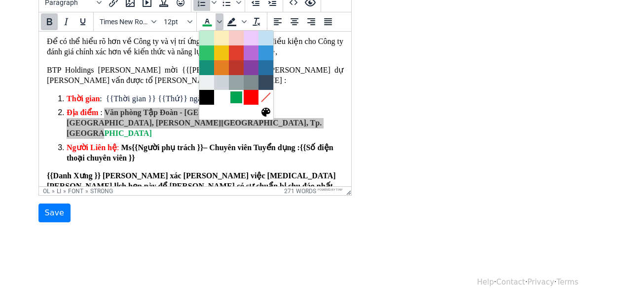
click at [235, 94] on div at bounding box center [236, 97] width 12 height 12
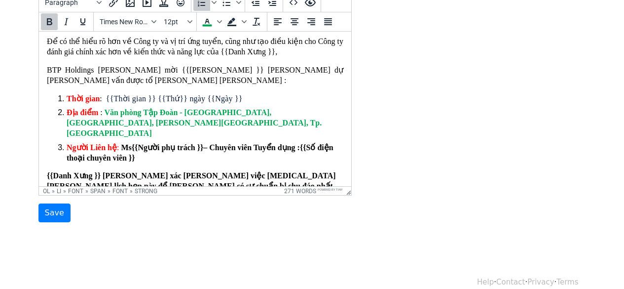
click at [230, 134] on ol "Thời gian : {{Thời gian }} {{Thứ}} ngày {{Ngày }} Địa điểm : Văn phòng Tập Đoàn…" at bounding box center [194, 129] width 297 height 70
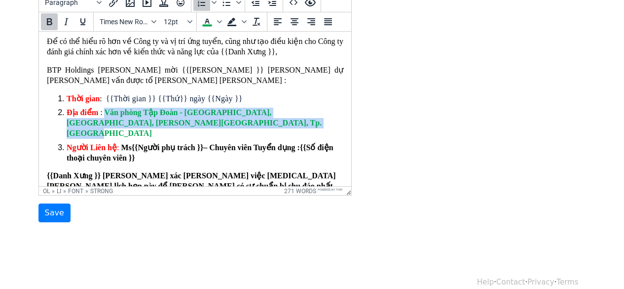
drag, startPoint x: 244, startPoint y: 128, endPoint x: 102, endPoint y: 116, distance: 142.6
click at [102, 116] on li "Địa điểm : Văn phòng Tập Đoàn - Tầng 5, N01-T4, Phú Mỹ Complex, Khu Ngoại Giao …" at bounding box center [204, 123] width 277 height 31
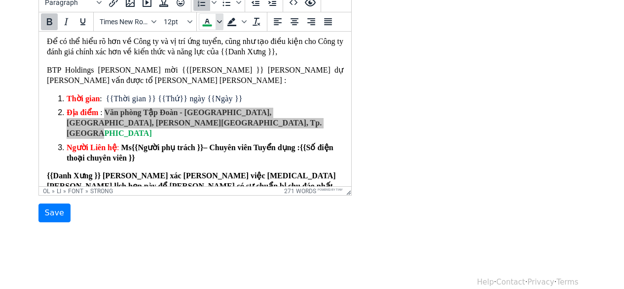
click at [220, 21] on icon "Text color" at bounding box center [219, 21] width 5 height 5
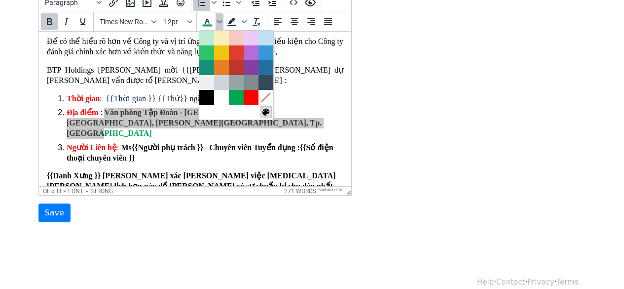
click at [268, 111] on icon at bounding box center [265, 111] width 9 height 9
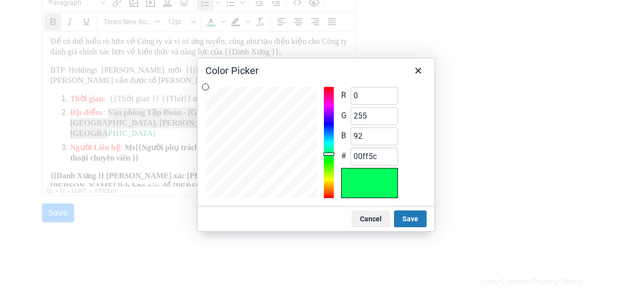
click at [328, 154] on div at bounding box center [329, 142] width 10 height 111
click at [328, 158] on div at bounding box center [329, 142] width 10 height 111
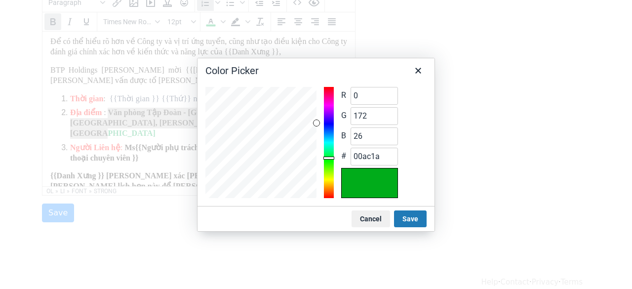
click at [327, 121] on div "R 0 Range 0 to 255 G 172 Range 0 to 255 B 26 Range 0 to 255 # 00ac1a" at bounding box center [315, 142] width 221 height 111
click at [324, 112] on div "R 0 Range 0 to 255 G 197 Range 0 to 255 B 29 Range 0 to 255 # 00c51d" at bounding box center [315, 142] width 221 height 111
click at [325, 127] on div "R 0 Range 0 to 255 G 164 Range 0 to 255 B 25 Range 0 to 255 # 00a419" at bounding box center [315, 142] width 221 height 111
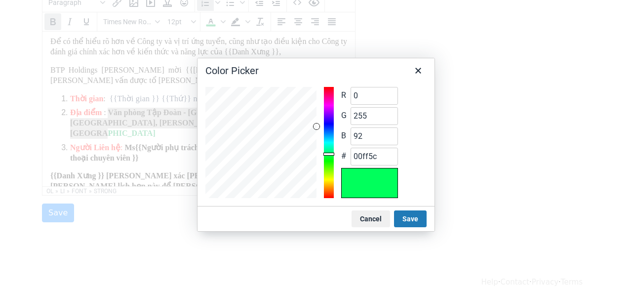
drag, startPoint x: 331, startPoint y: 157, endPoint x: 335, endPoint y: 153, distance: 5.2
click at [335, 153] on div "R 0 Range 0 to 255 G 255 Range 0 to 255 B 92 Range 0 to 255 # 00ff5c" at bounding box center [315, 142] width 221 height 111
click at [335, 156] on div "R 0 Range 0 to 255 G 255 Range 0 to 255 B 37 Range 0 to 255 # 00ff25" at bounding box center [315, 142] width 221 height 111
click at [331, 155] on div at bounding box center [329, 142] width 10 height 111
click at [331, 160] on div at bounding box center [329, 142] width 10 height 111
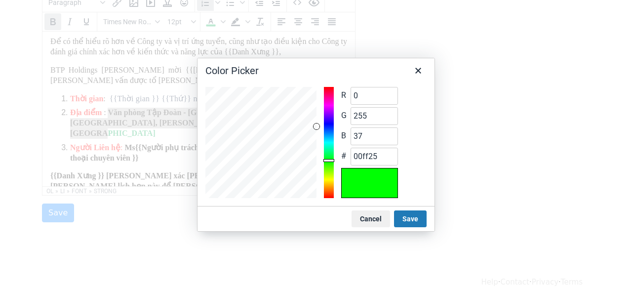
click at [330, 158] on div at bounding box center [329, 142] width 10 height 111
click at [330, 157] on div at bounding box center [328, 156] width 11 height 3
click at [327, 105] on div "R 0 Range 0 to 255 G 158 Range 0 to 255 B 32 Range 0 to 255 # 009e20" at bounding box center [315, 142] width 221 height 111
drag, startPoint x: 316, startPoint y: 130, endPoint x: 334, endPoint y: 122, distance: 19.9
click at [334, 122] on div "R 0 Range 0 to 255 G 172 Range 0 to 255 B 34 Range 0 to 255 # 00ac22" at bounding box center [315, 142] width 221 height 111
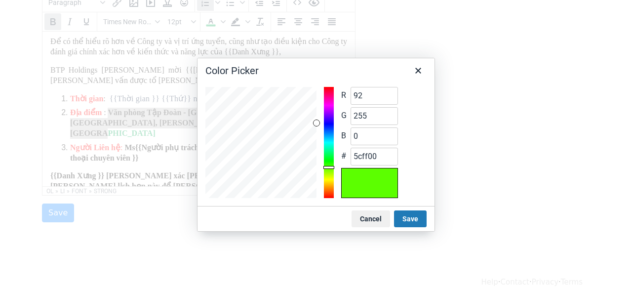
drag, startPoint x: 329, startPoint y: 154, endPoint x: 338, endPoint y: 159, distance: 10.8
click at [338, 159] on div "R 92 Range 0 to 255 G 255 Range 0 to 255 B 0 Range 0 to 255 # 5cff00" at bounding box center [315, 142] width 221 height 111
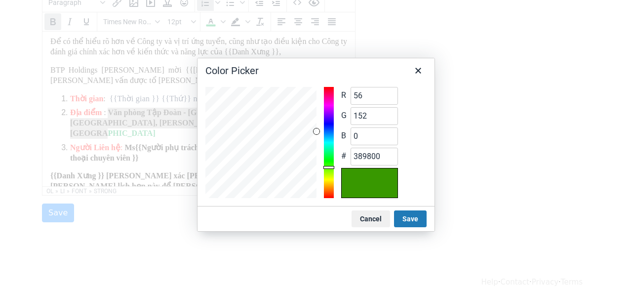
click at [324, 124] on div "R 56 Range 0 to 255 G 152 Range 0 to 255 B 0 Range 0 to 255 # 389800" at bounding box center [315, 142] width 221 height 111
click at [313, 126] on div at bounding box center [260, 142] width 111 height 111
click at [315, 123] on div at bounding box center [313, 126] width 6 height 6
click at [315, 123] on div at bounding box center [315, 123] width 6 height 6
click at [317, 120] on div "R 64 Range 0 to 255 G 171 Range 0 to 255 B 2 Range 0 to 255 # 40ab02" at bounding box center [315, 142] width 221 height 111
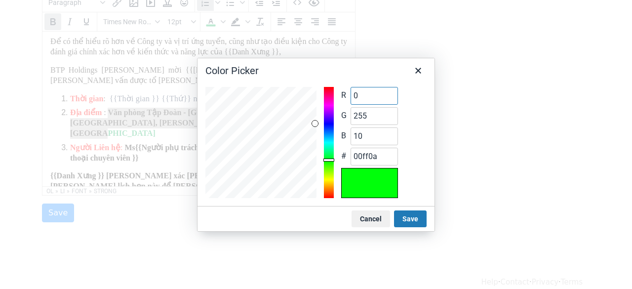
drag, startPoint x: 327, startPoint y: 163, endPoint x: 336, endPoint y: 158, distance: 10.8
click at [336, 158] on div "R 0 Range 0 to 255 G 255 Range 0 to 255 B 10 Range 0 to 255 # 00ff0a" at bounding box center [315, 142] width 221 height 111
click at [321, 130] on div "R 0 Range 0 to 255 G 255 Range 0 to 255 B 10 Range 0 to 255 # 00ff0a" at bounding box center [315, 142] width 221 height 111
click at [325, 115] on div "R 0 Range 0 to 255 G 160 Range 0 to 255 B 5 Range 0 to 255 # 00a005" at bounding box center [315, 142] width 221 height 111
click at [333, 120] on div "R 0 Range 0 to 255 G 176 Range 0 to 255 B 6 Range 0 to 255 # 00b006" at bounding box center [315, 142] width 221 height 111
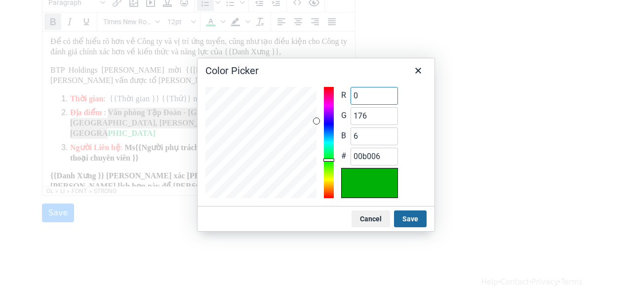
click at [411, 213] on button "Save" at bounding box center [410, 218] width 33 height 17
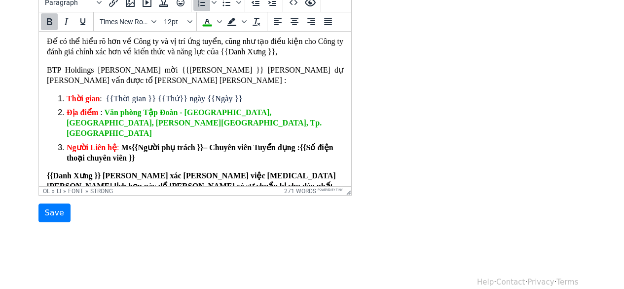
click at [437, 177] on div "Template Name Thư mời phỏng vấn BTP Email Subject [TUYENDUNG] BTP Holdings_Thư …" at bounding box center [312, 48] width 562 height 347
click at [272, 132] on li "Địa điểm : Văn phòng Tập Đoàn - Tầng 5, N01-T4, Phú Mỹ Complex, Khu Ngoại Giao …" at bounding box center [204, 123] width 277 height 31
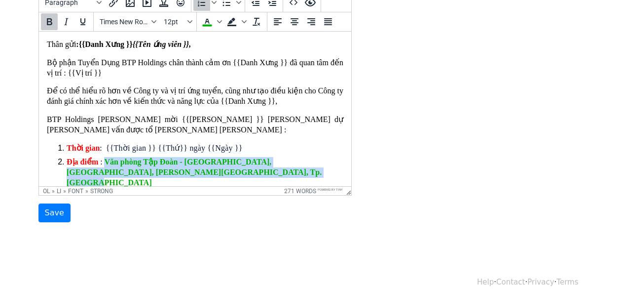
drag, startPoint x: 240, startPoint y: 173, endPoint x: 105, endPoint y: 164, distance: 135.4
click at [105, 164] on li "Địa điểm : Văn phòng Tập Đoàn - Tầng 5, N01-T4, Phú Mỹ Complex, Khu Ngoại Giao …" at bounding box center [204, 172] width 277 height 31
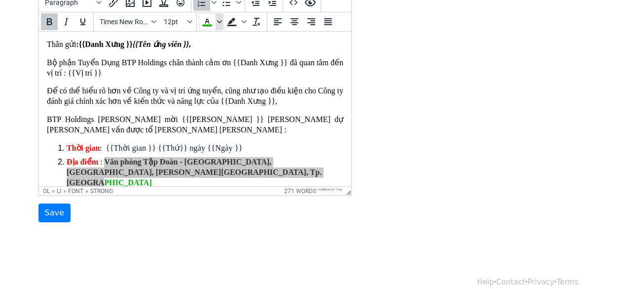
click at [219, 19] on icon "Text color" at bounding box center [219, 21] width 5 height 5
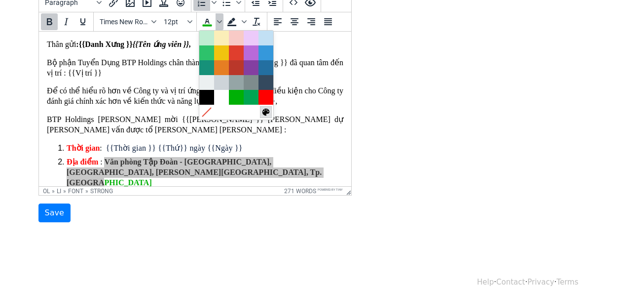
click at [266, 110] on icon at bounding box center [265, 112] width 7 height 7
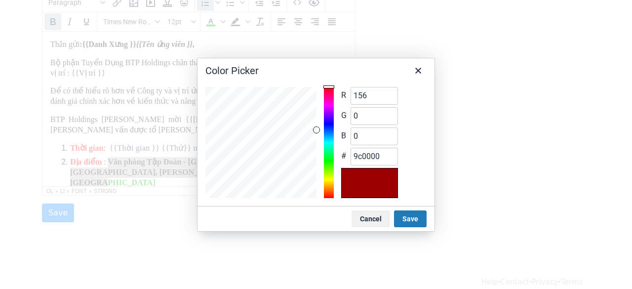
click at [316, 130] on div at bounding box center [260, 142] width 111 height 111
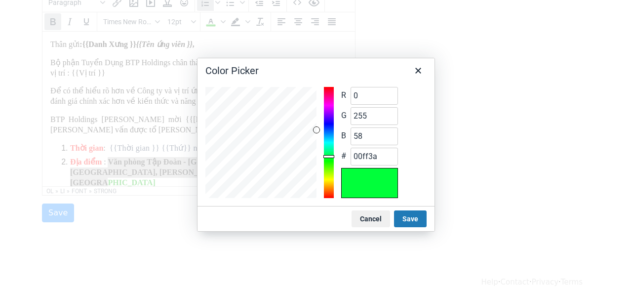
click at [327, 156] on div at bounding box center [329, 142] width 10 height 111
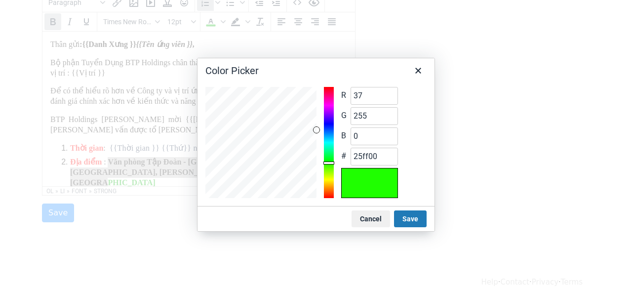
click at [328, 163] on div at bounding box center [329, 142] width 10 height 111
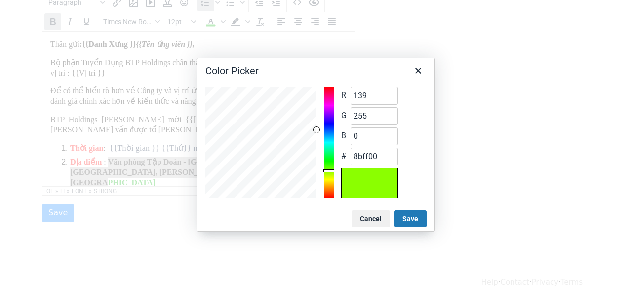
click at [328, 171] on div at bounding box center [329, 142] width 10 height 111
click at [331, 153] on div at bounding box center [329, 142] width 10 height 111
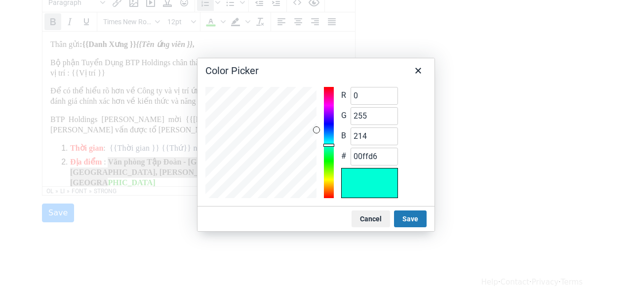
click at [332, 145] on div at bounding box center [329, 142] width 10 height 111
click at [332, 158] on div at bounding box center [329, 142] width 10 height 111
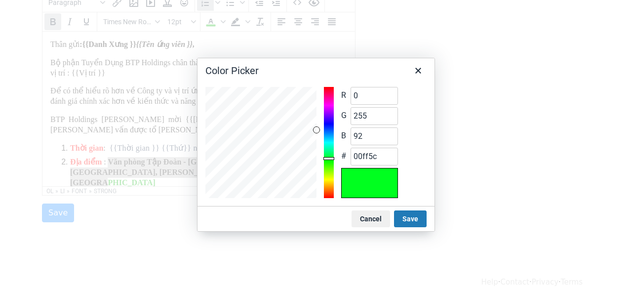
click at [332, 154] on div at bounding box center [329, 142] width 10 height 111
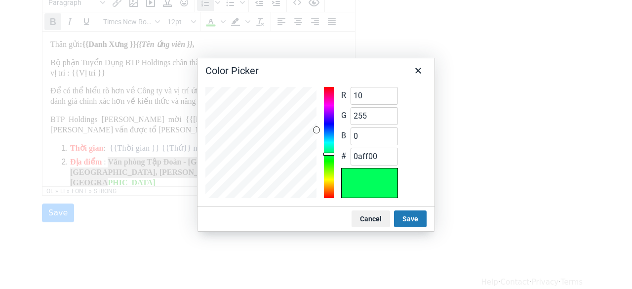
click at [329, 161] on div at bounding box center [329, 142] width 10 height 111
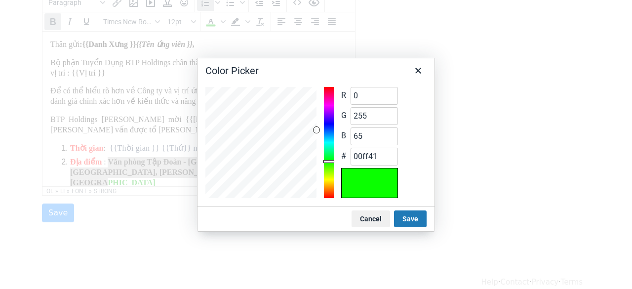
click at [330, 156] on div at bounding box center [329, 142] width 10 height 111
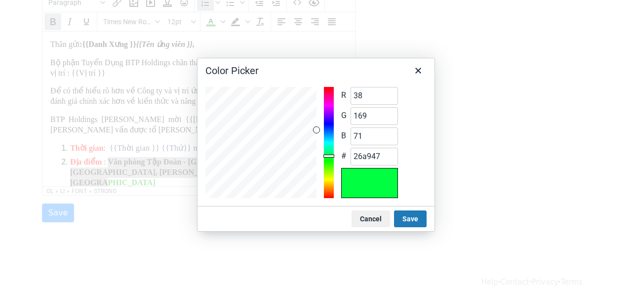
click at [291, 124] on div at bounding box center [260, 142] width 111 height 111
click at [322, 114] on div "R 0 Range 0 to 255 G 190 Range 0 to 255 B 47 Range 0 to 255 # 00be2f" at bounding box center [315, 142] width 221 height 111
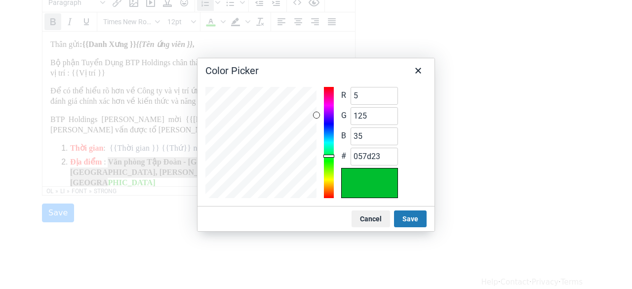
click at [312, 143] on div at bounding box center [260, 142] width 111 height 111
click at [326, 157] on div at bounding box center [328, 155] width 11 height 3
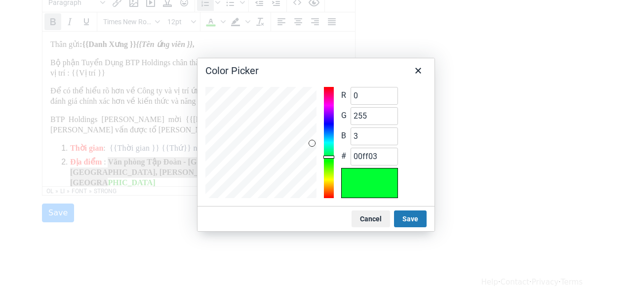
click at [327, 160] on div at bounding box center [329, 142] width 10 height 111
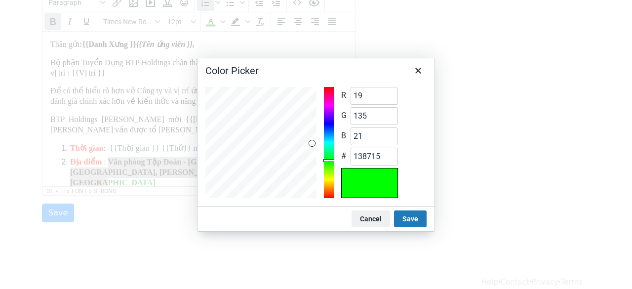
click at [300, 139] on div at bounding box center [260, 142] width 111 height 111
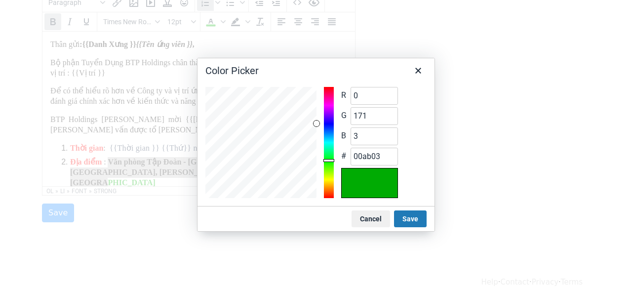
click at [326, 150] on div "R 0 Range 0 to 255 G 171 Range 0 to 255 B 3 Range 0 to 255 # 00ab03" at bounding box center [315, 142] width 221 height 111
click at [332, 138] on div "R 0 Range 0 to 255 G 139 Range 0 to 255 B 2 Range 0 to 255 # 008b02" at bounding box center [315, 142] width 221 height 111
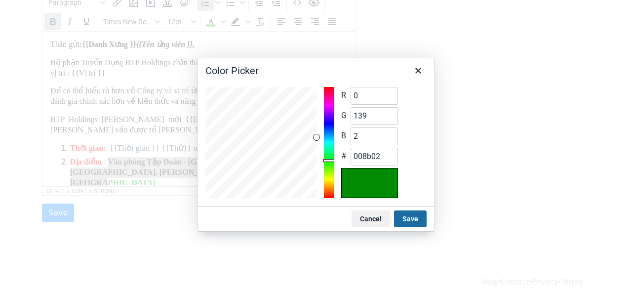
click at [408, 216] on button "Save" at bounding box center [410, 218] width 33 height 17
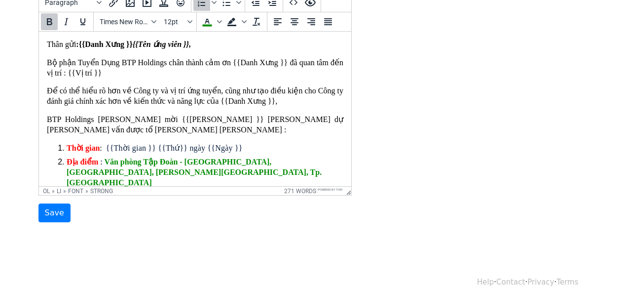
click at [423, 174] on div "Template Name Thư mời phỏng vấn BTP Email Subject [TUYENDUNG] BTP Holdings_Thư …" at bounding box center [312, 48] width 562 height 347
click at [293, 124] on span "BTP Holdings trân trọng mời {{Danh Xưng }} [MEDICAL_DATA] dự buổi phỏng vấn đượ…" at bounding box center [194, 124] width 297 height 19
drag, startPoint x: 241, startPoint y: 153, endPoint x: 111, endPoint y: 157, distance: 130.3
click at [111, 157] on ol "Thời gian : {{Thời gian }} {{Thứ}} ngày {{Ngày }} Địa điểm : Văn phòng Tập Đoàn…" at bounding box center [194, 178] width 297 height 70
click at [196, 132] on p "BTP Holdings trân trọng mời {{Danh Xưng }} [MEDICAL_DATA] dự buổi phỏng vấn đượ…" at bounding box center [194, 124] width 297 height 21
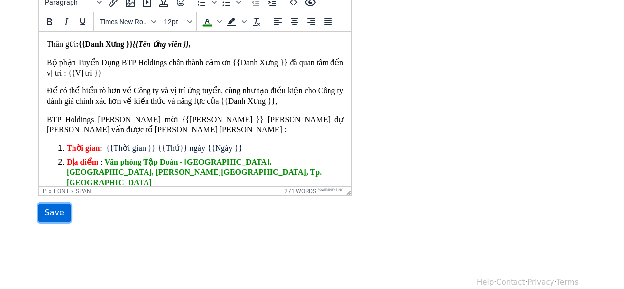
click at [52, 210] on input "Save" at bounding box center [54, 212] width 32 height 19
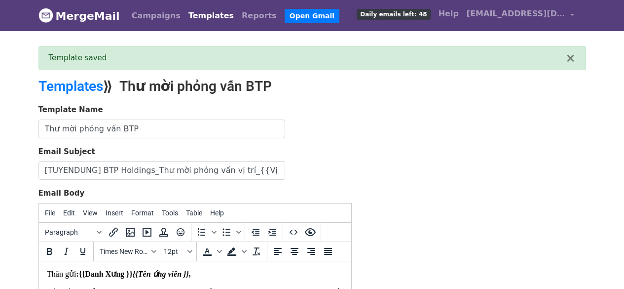
scroll to position [242, 0]
